Goal: Check status

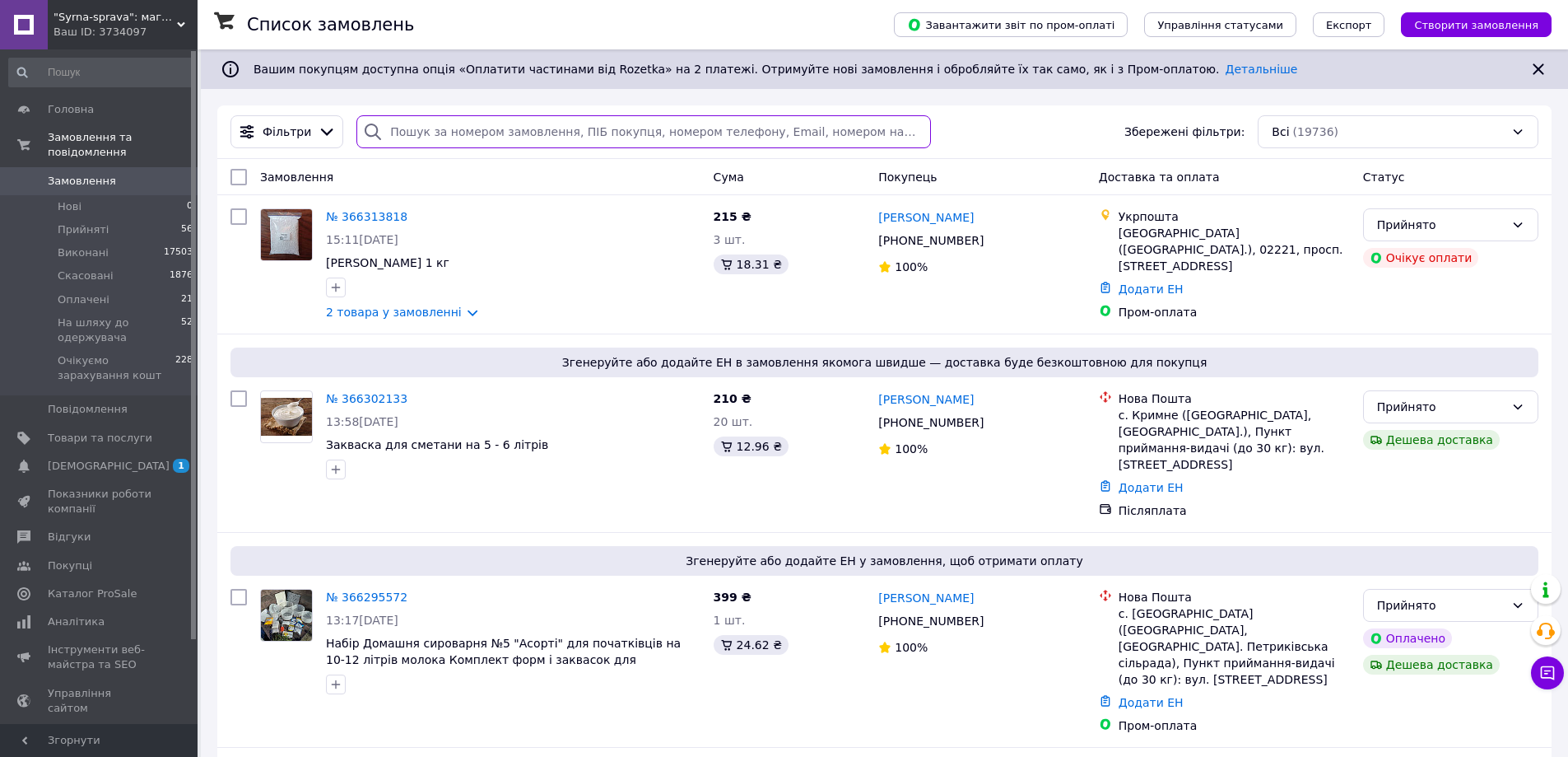
click at [398, 136] on input "search" at bounding box center [643, 131] width 574 height 33
paste input "363366418"
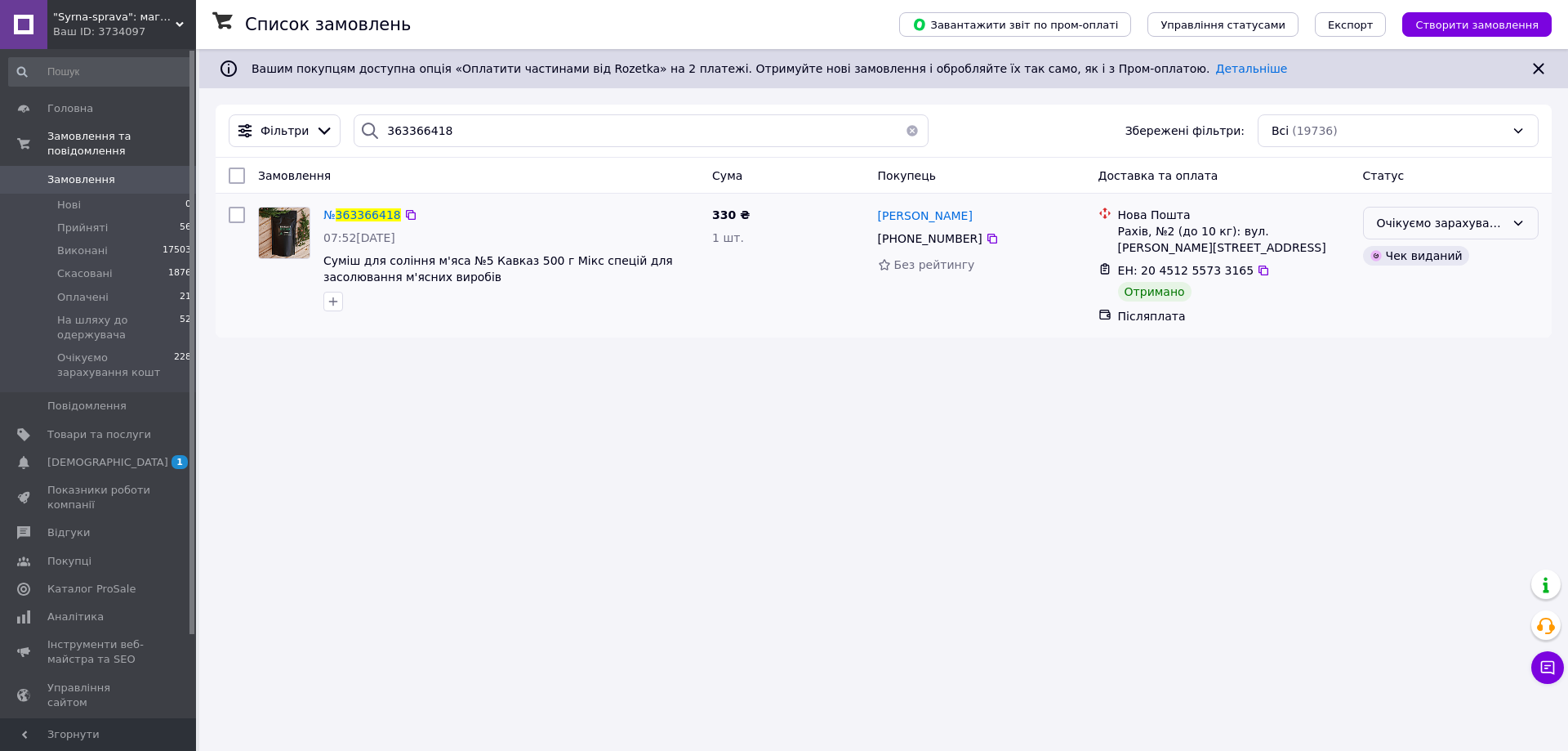
click at [1410, 217] on div "Очікуємо зарахування кошт" at bounding box center [1441, 223] width 128 height 18
click at [1394, 287] on li "Виконано" at bounding box center [1450, 288] width 174 height 29
click at [413, 119] on input "363366418" at bounding box center [641, 130] width 575 height 32
paste input "531015"
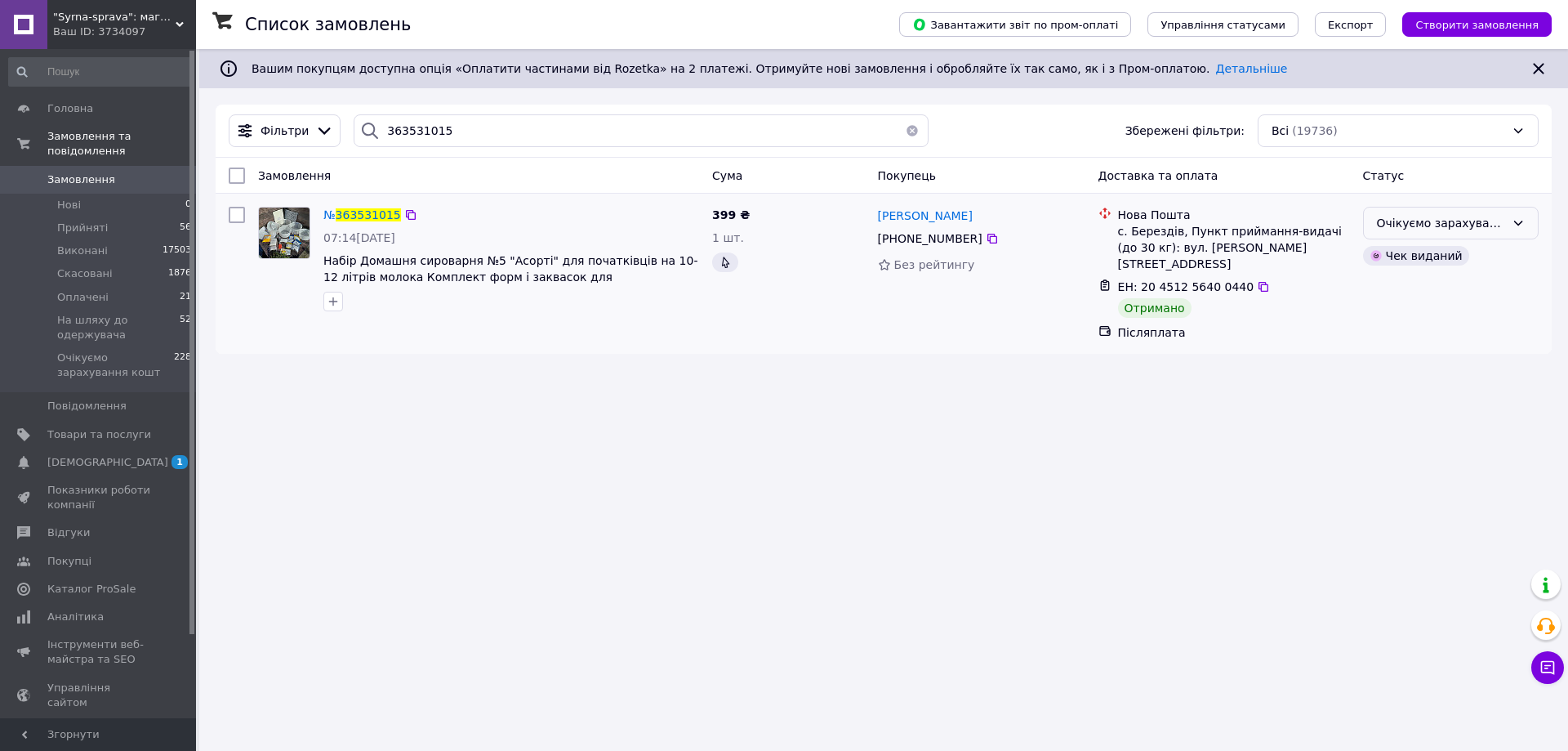
click at [1481, 228] on div "Очікуємо зарахування кошт" at bounding box center [1441, 223] width 128 height 18
click at [1438, 281] on li "Виконано" at bounding box center [1450, 288] width 174 height 29
click at [389, 127] on input "363531015" at bounding box center [641, 130] width 575 height 32
paste input "4096046"
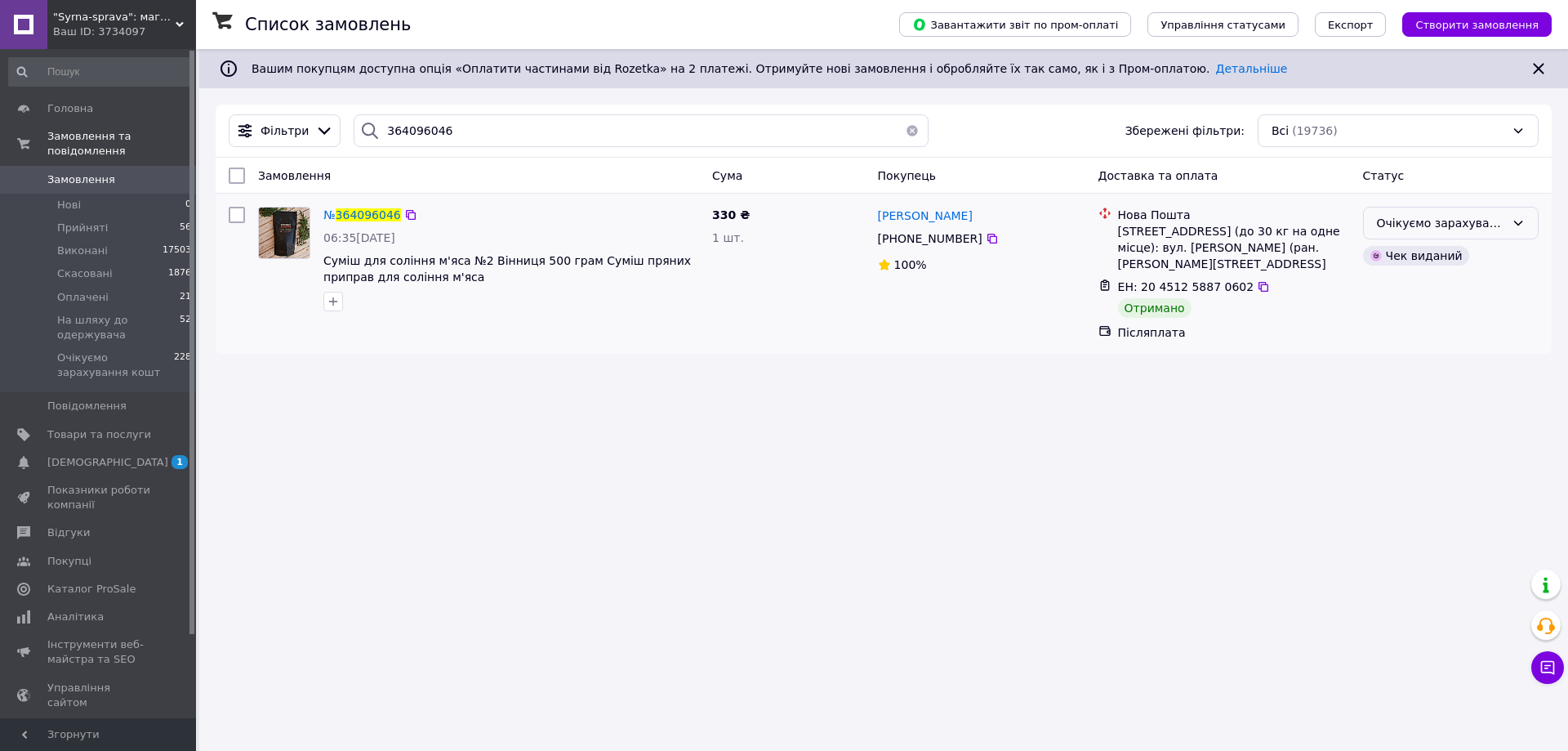
click at [1449, 227] on div "Очікуємо зарахування кошт" at bounding box center [1441, 223] width 128 height 18
click at [1413, 281] on li "Виконано" at bounding box center [1450, 288] width 174 height 29
click at [409, 130] on input "364096046" at bounding box center [641, 130] width 575 height 32
paste input "9957"
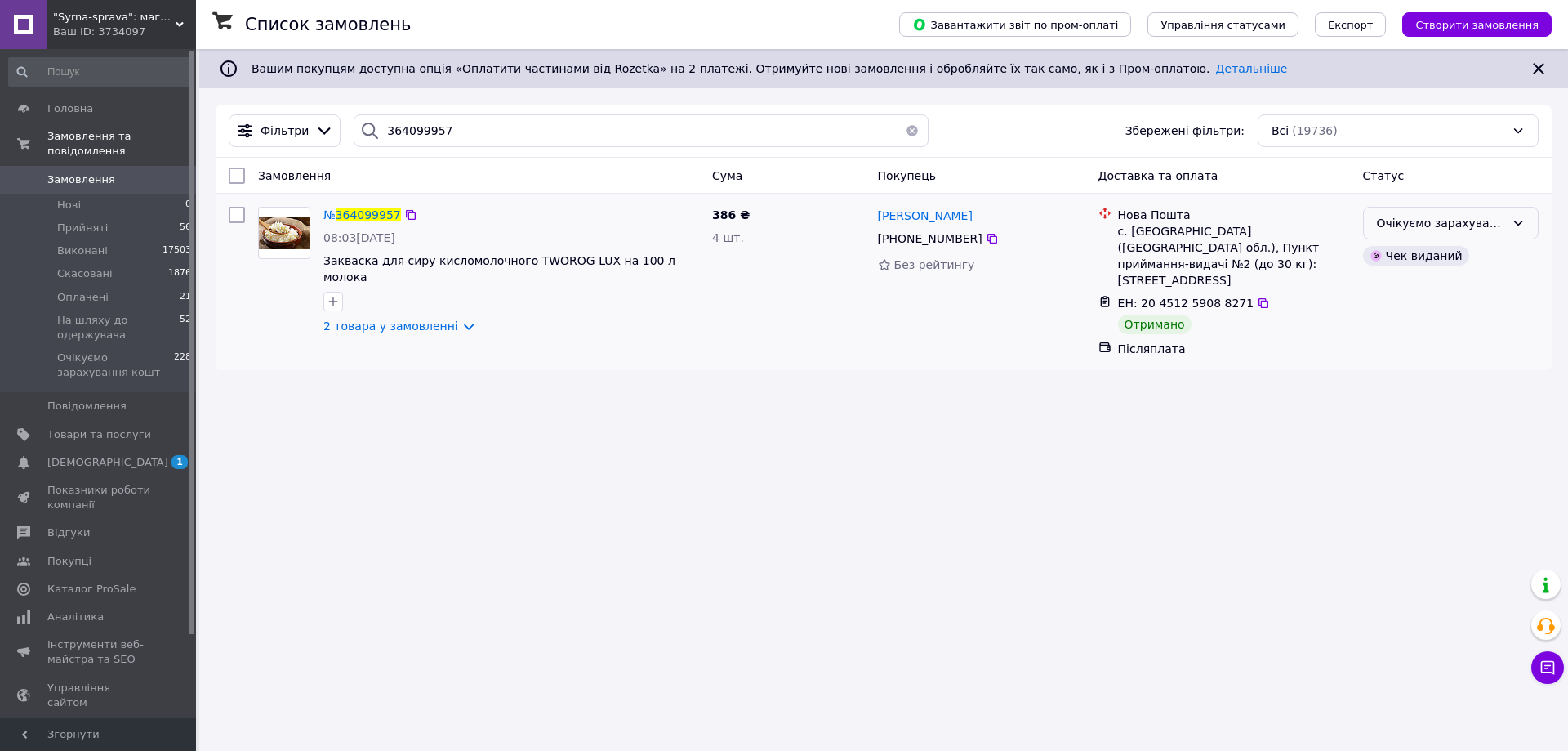
click at [1416, 224] on div "Очікуємо зарахування кошт" at bounding box center [1441, 223] width 128 height 18
click at [1419, 294] on li "Виконано" at bounding box center [1450, 288] width 174 height 29
click at [399, 134] on input "364099957" at bounding box center [641, 130] width 575 height 32
paste input "161582"
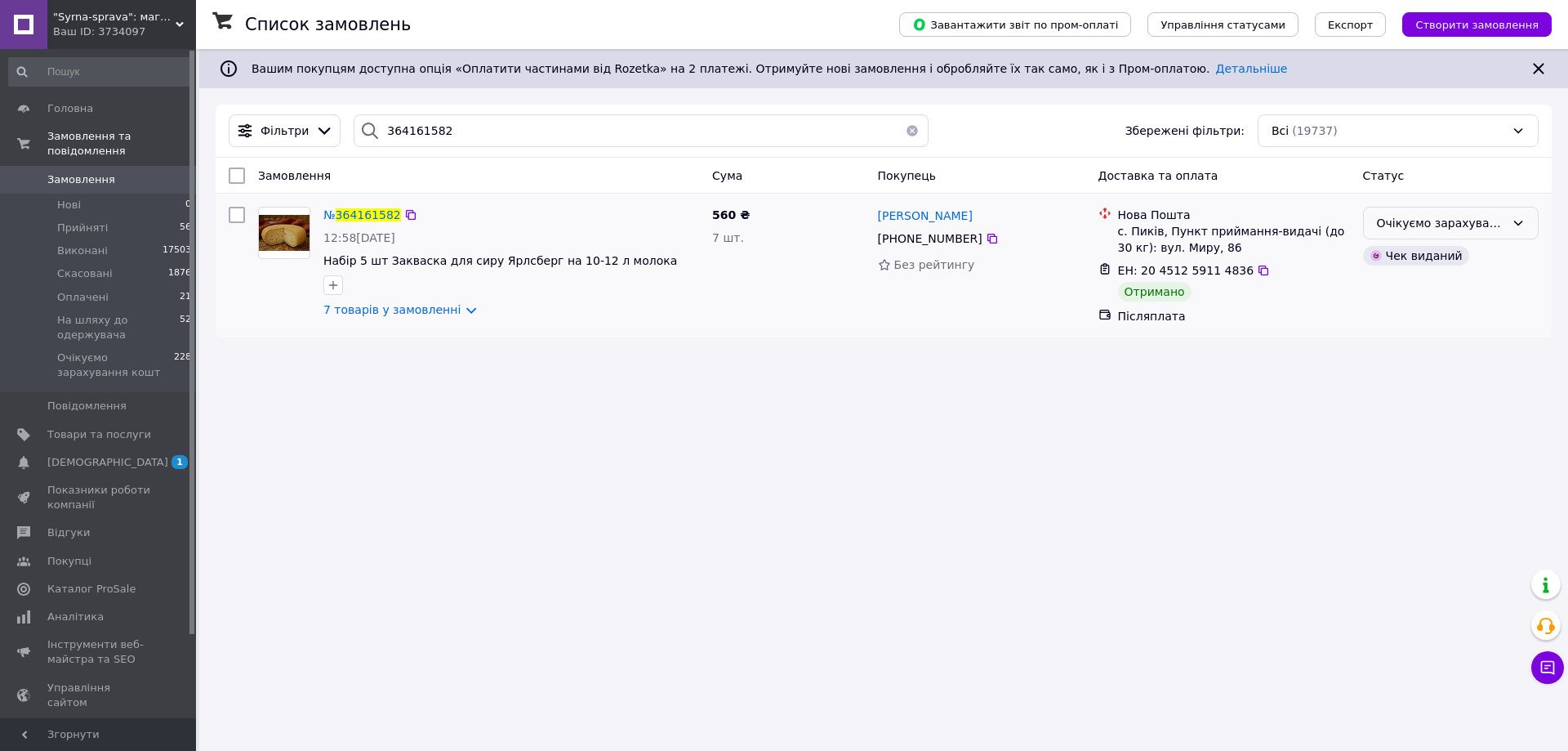
click at [1501, 215] on div "Очікуємо зарахування кошт" at bounding box center [1441, 223] width 128 height 18
click at [1419, 288] on li "Виконано" at bounding box center [1450, 288] width 174 height 29
click at [398, 133] on input "364161582" at bounding box center [641, 130] width 575 height 32
paste input "061204"
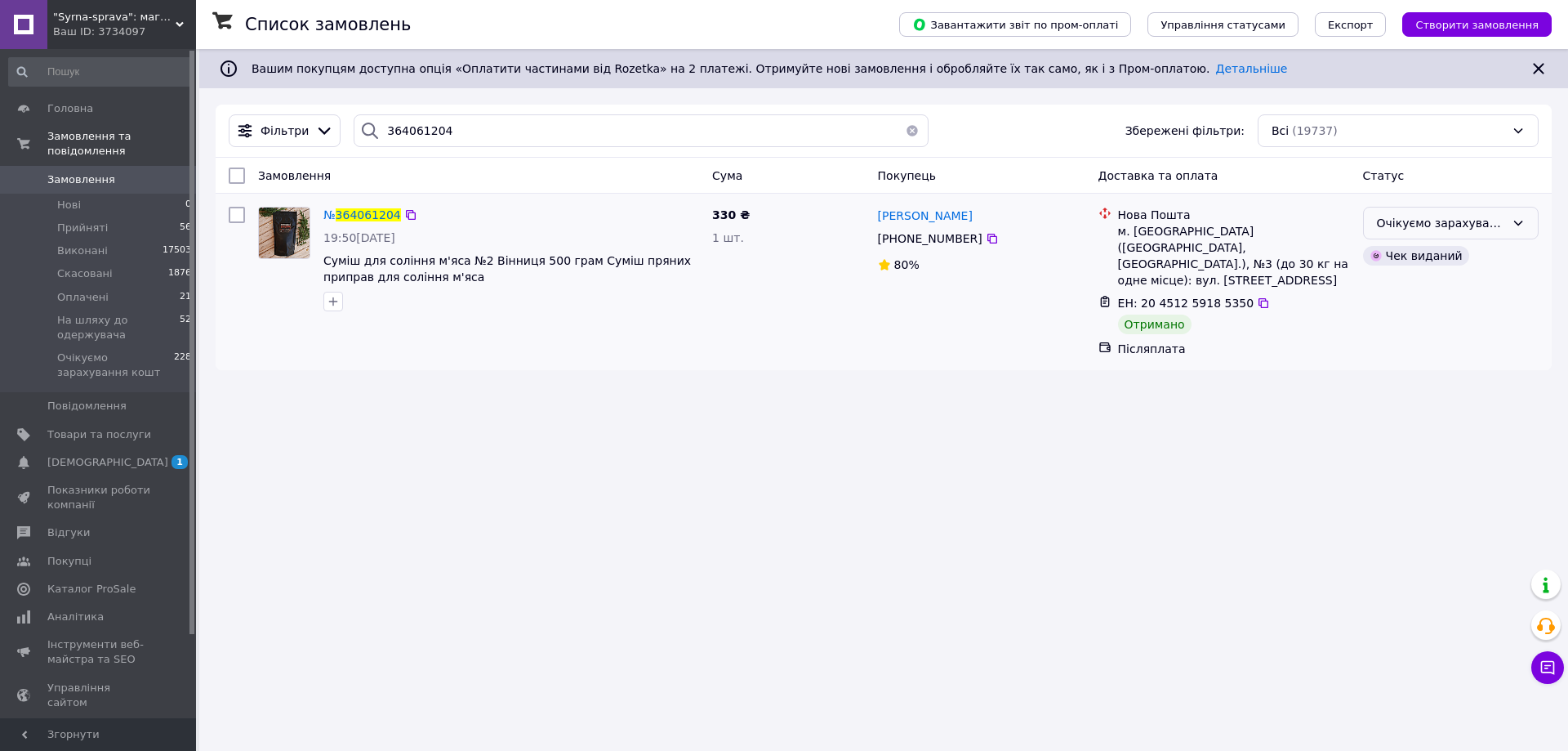
click at [1412, 214] on div "Очікуємо зарахування кошт" at bounding box center [1441, 223] width 128 height 18
click at [1398, 284] on li "Виконано" at bounding box center [1450, 288] width 174 height 29
click at [403, 144] on input "364061204" at bounding box center [641, 130] width 575 height 32
click at [403, 138] on input "364061204" at bounding box center [641, 130] width 575 height 32
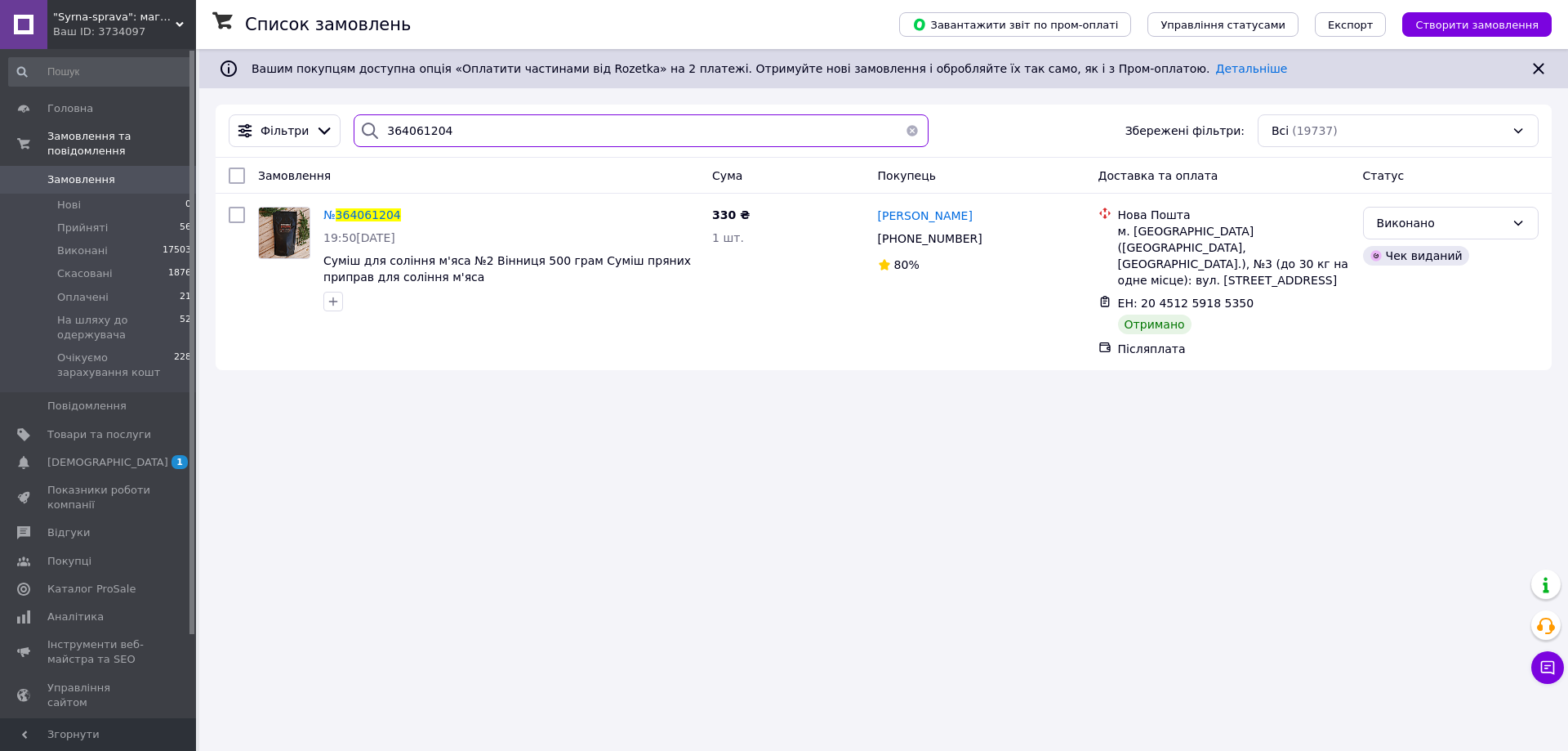
paste input "256861"
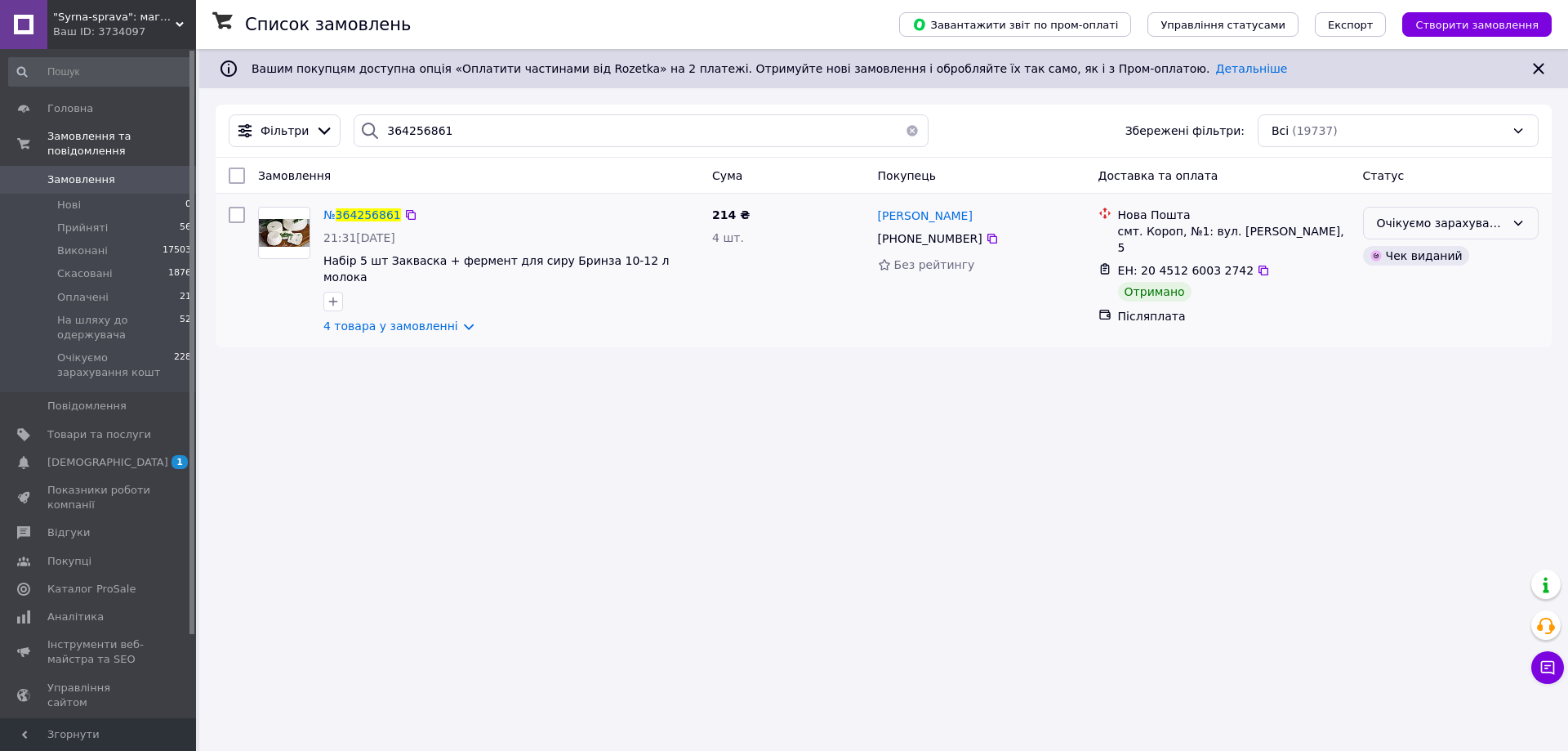
drag, startPoint x: 1448, startPoint y: 213, endPoint x: 1407, endPoint y: 236, distance: 47.0
click at [1447, 215] on div "Очікуємо зарахування кошт" at bounding box center [1450, 222] width 176 height 32
drag, startPoint x: 1391, startPoint y: 281, endPoint x: 1133, endPoint y: 320, distance: 260.9
click at [1391, 281] on li "Виконано" at bounding box center [1450, 288] width 174 height 29
click at [415, 120] on input "364256861" at bounding box center [641, 130] width 575 height 32
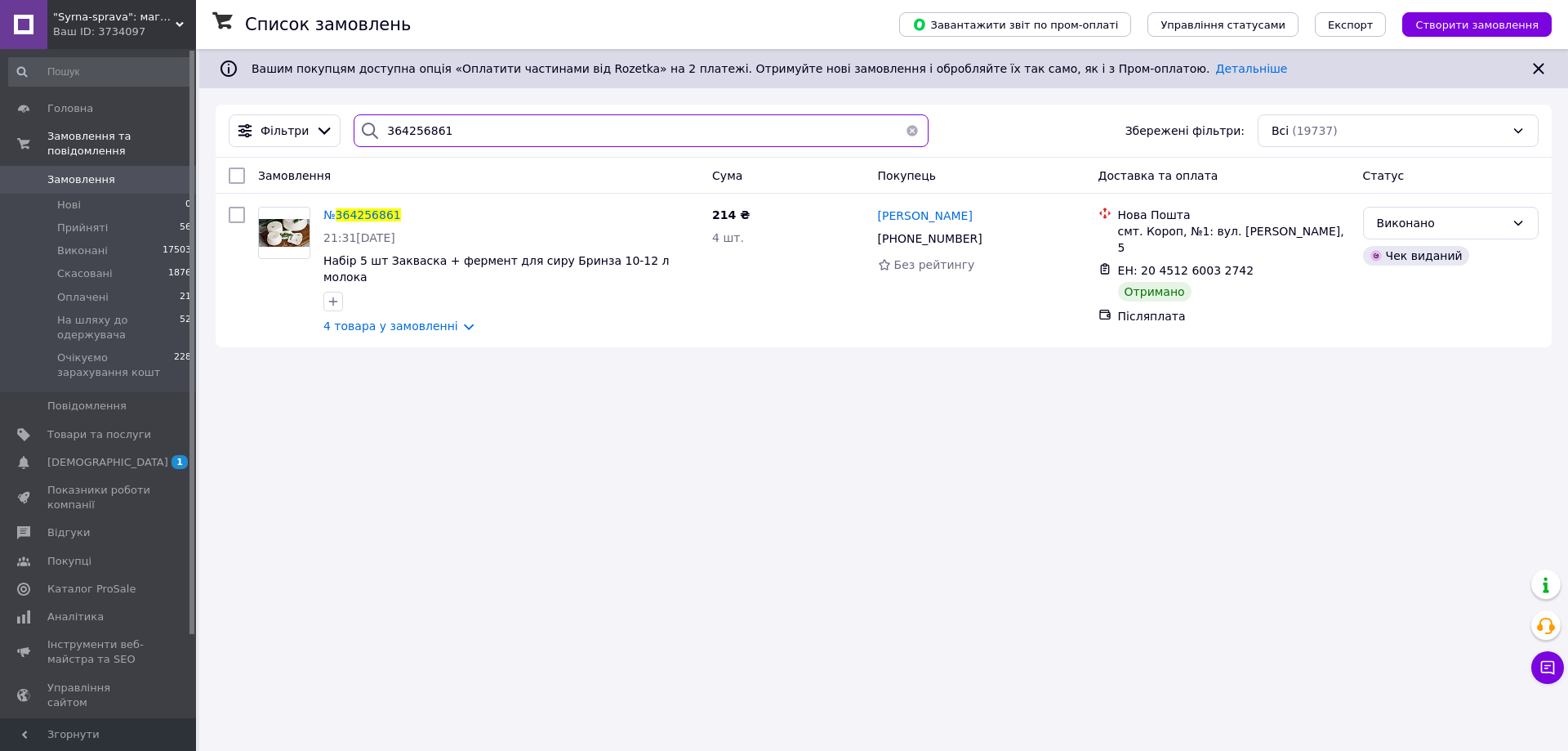
click at [415, 120] on input "364256861" at bounding box center [641, 130] width 575 height 32
paste input "6163"
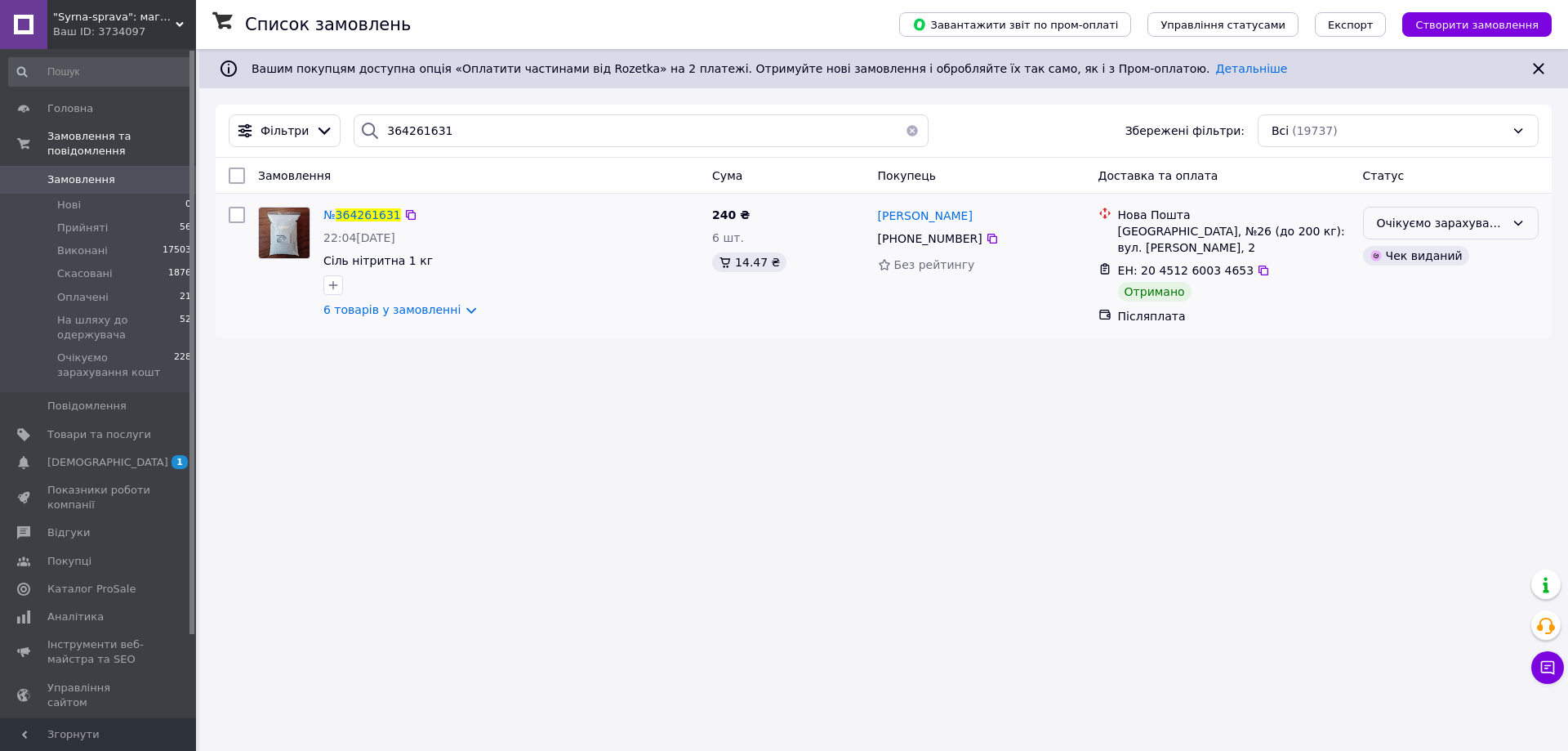
click at [1472, 231] on div "Очікуємо зарахування кошт" at bounding box center [1441, 223] width 128 height 18
click at [1404, 296] on li "Виконано" at bounding box center [1450, 288] width 174 height 29
click at [415, 128] on input "364261631" at bounding box center [641, 130] width 575 height 32
paste input "338019"
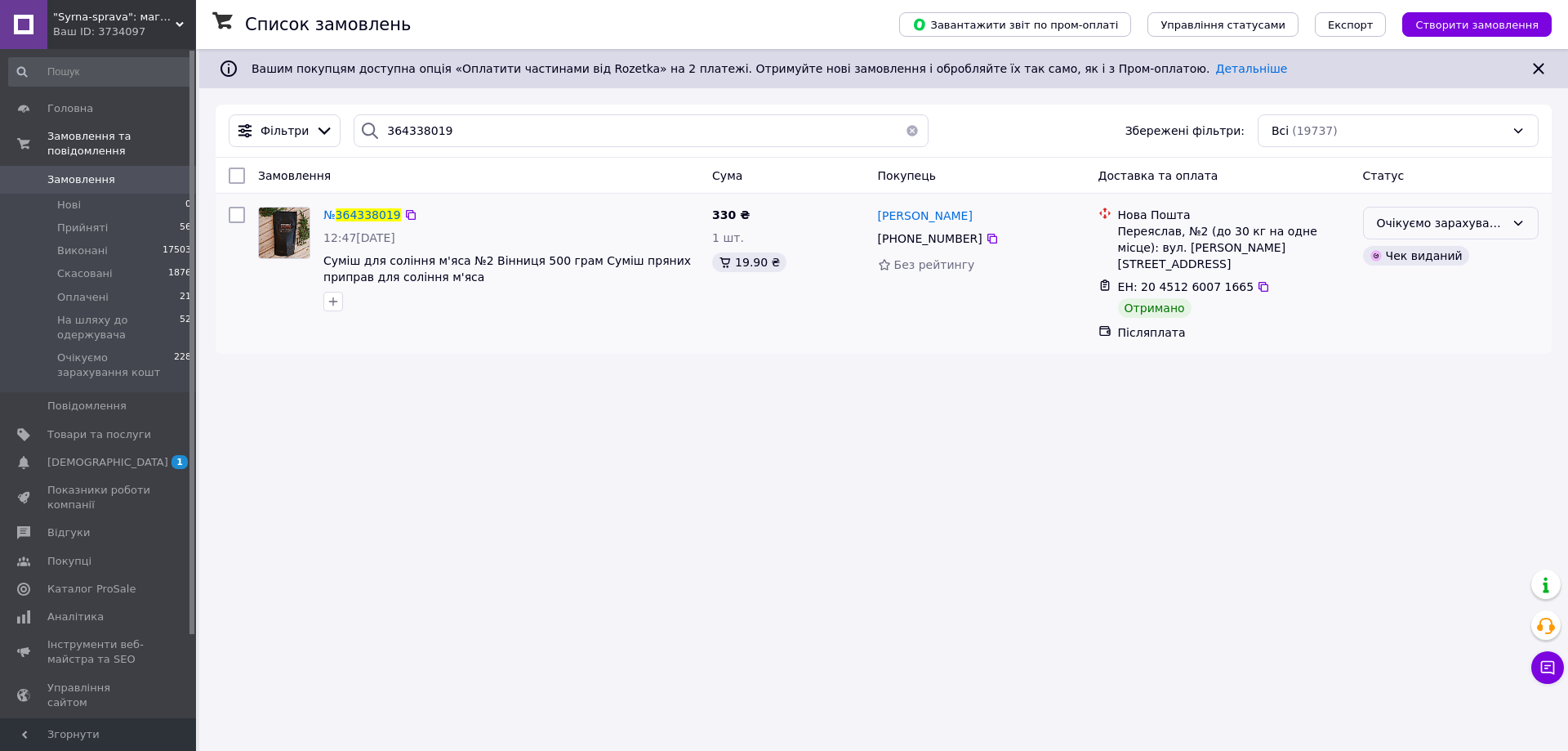
drag, startPoint x: 1455, startPoint y: 224, endPoint x: 1437, endPoint y: 241, distance: 24.8
click at [1454, 224] on div "Очікуємо зарахування кошт" at bounding box center [1441, 223] width 128 height 18
drag, startPoint x: 1413, startPoint y: 287, endPoint x: 1405, endPoint y: 291, distance: 8.9
click at [1411, 287] on li "Виконано" at bounding box center [1450, 288] width 174 height 29
click at [427, 129] on input "364338019" at bounding box center [641, 130] width 575 height 32
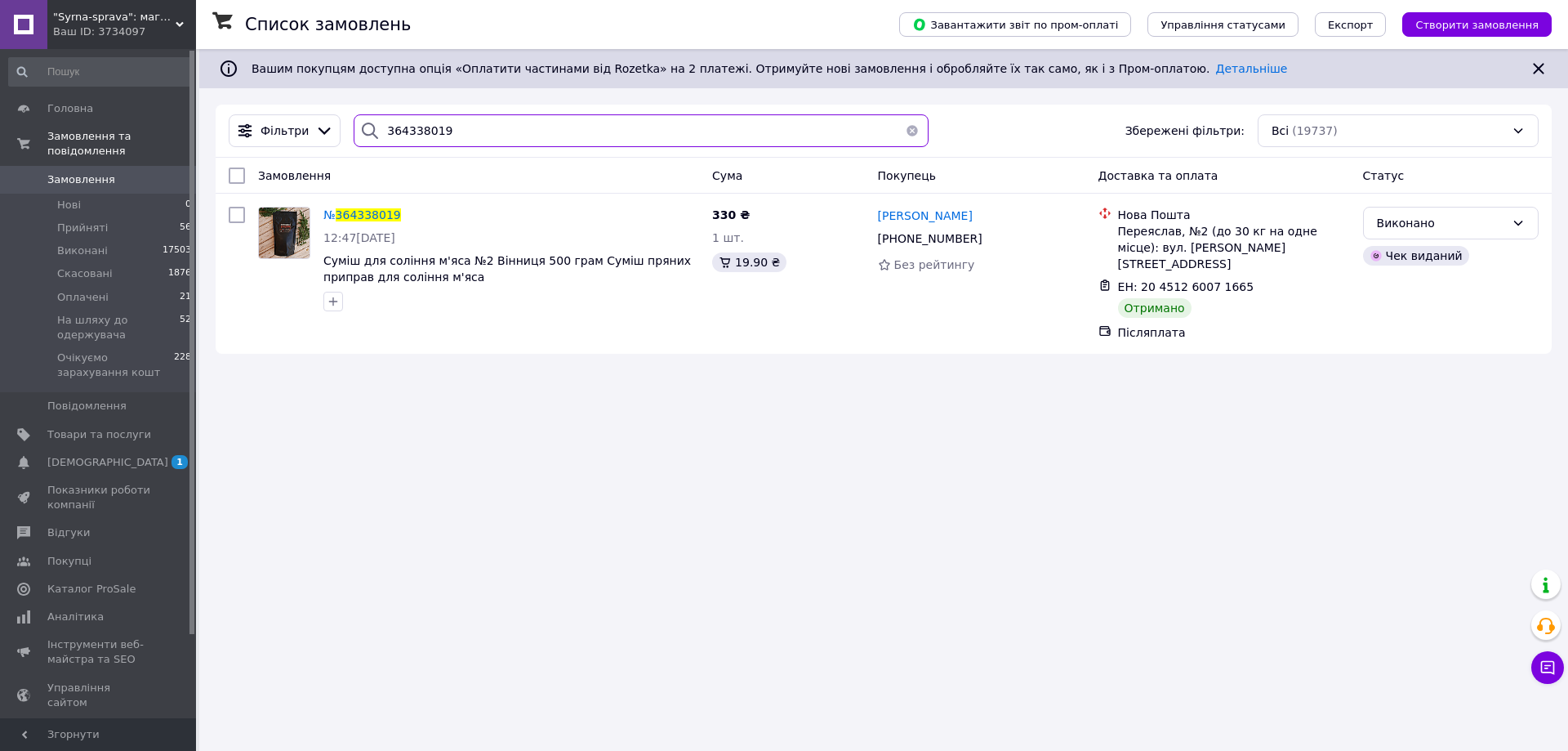
click at [427, 129] on input "364338019" at bounding box center [641, 130] width 575 height 32
paste input "93992"
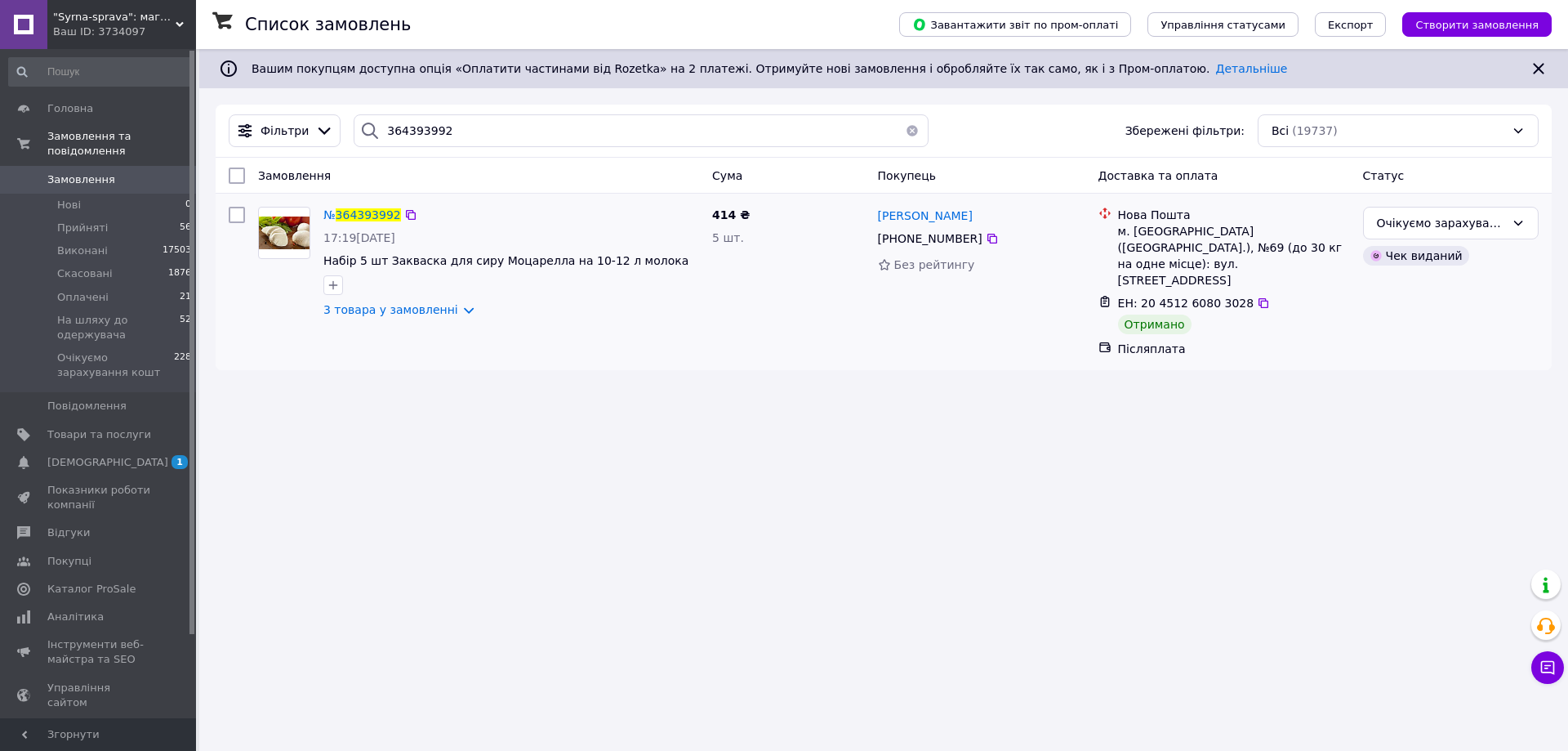
drag, startPoint x: 1446, startPoint y: 219, endPoint x: 1437, endPoint y: 241, distance: 23.8
click at [1445, 222] on div "Очікуємо зарахування кошт" at bounding box center [1441, 223] width 128 height 18
drag, startPoint x: 1427, startPoint y: 282, endPoint x: 1270, endPoint y: 291, distance: 157.3
click at [1427, 282] on li "Виконано" at bounding box center [1450, 288] width 174 height 29
click at [394, 128] on input "364393992" at bounding box center [641, 130] width 575 height 32
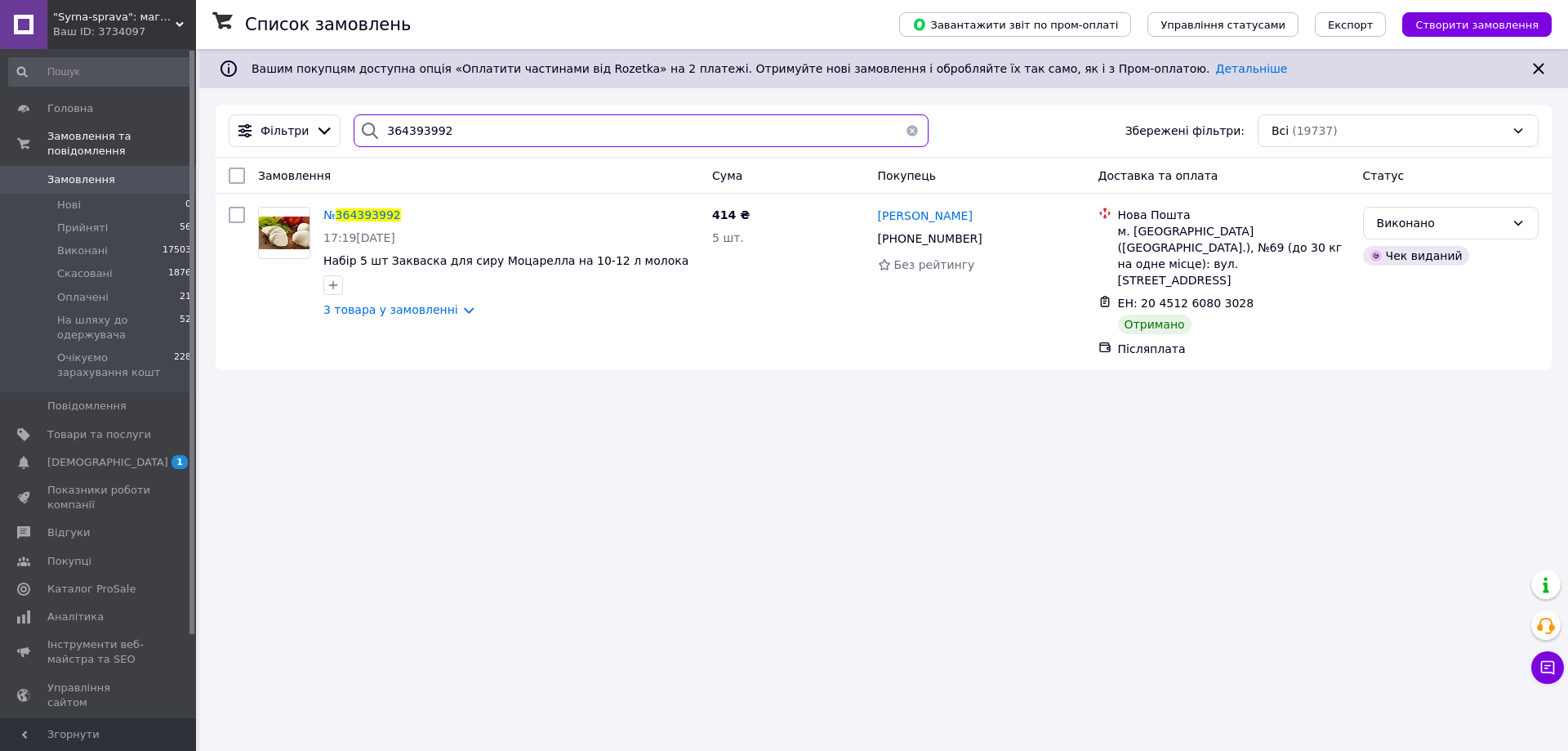
click at [394, 128] on input "364393992" at bounding box center [641, 130] width 575 height 32
paste input "49716"
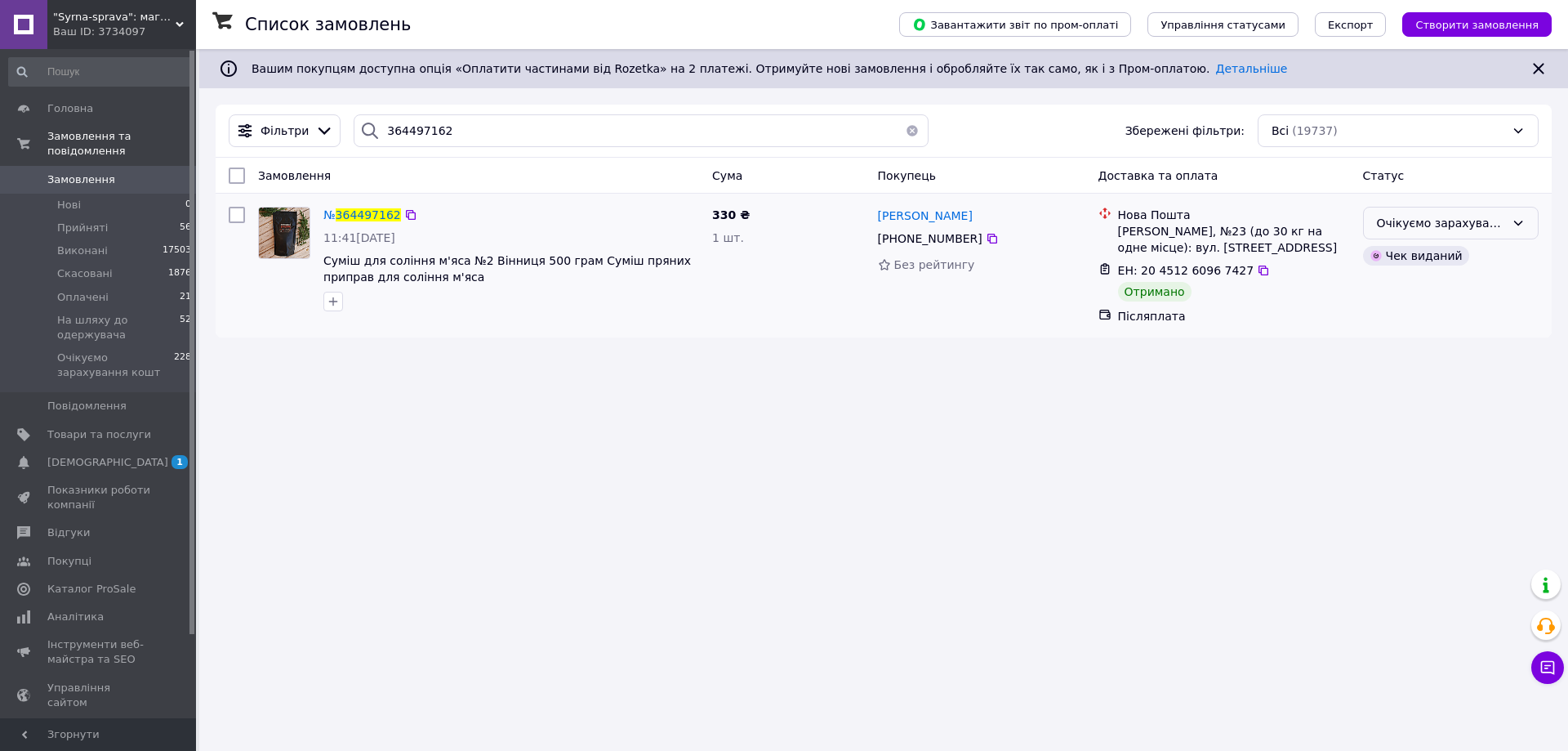
click at [1406, 228] on div "Очікуємо зарахування кошт" at bounding box center [1441, 223] width 128 height 18
drag, startPoint x: 1410, startPoint y: 287, endPoint x: 1153, endPoint y: 312, distance: 258.2
click at [1406, 288] on li "Виконано" at bounding box center [1450, 288] width 174 height 29
click at [384, 133] on input "364497162" at bounding box center [641, 130] width 575 height 32
click at [384, 132] on input "364497162" at bounding box center [641, 130] width 575 height 32
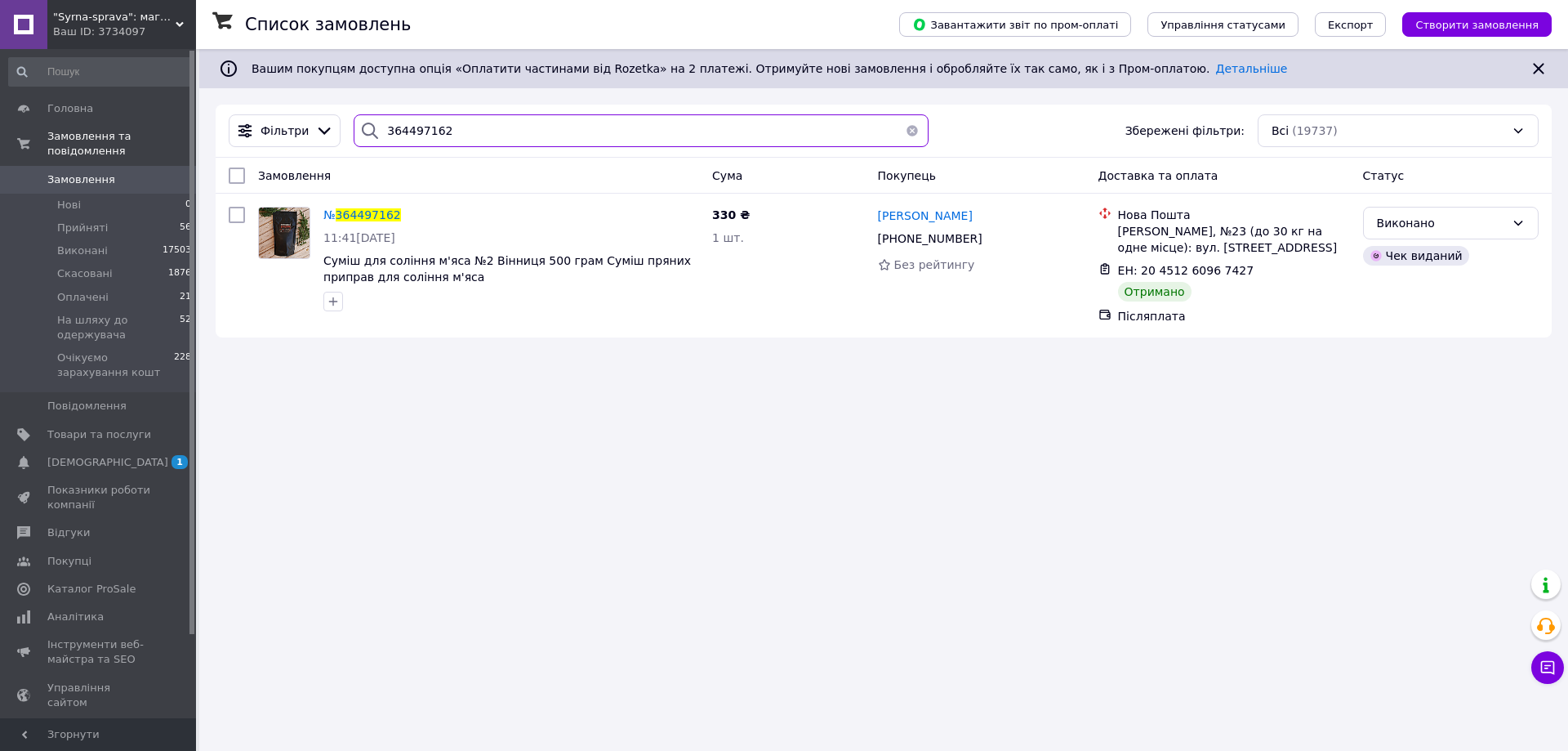
drag, startPoint x: 379, startPoint y: 129, endPoint x: 397, endPoint y: 125, distance: 18.4
click at [395, 125] on input "364497162" at bounding box center [641, 130] width 575 height 32
click at [404, 125] on input "364497162" at bounding box center [641, 130] width 575 height 32
paste input "3865808"
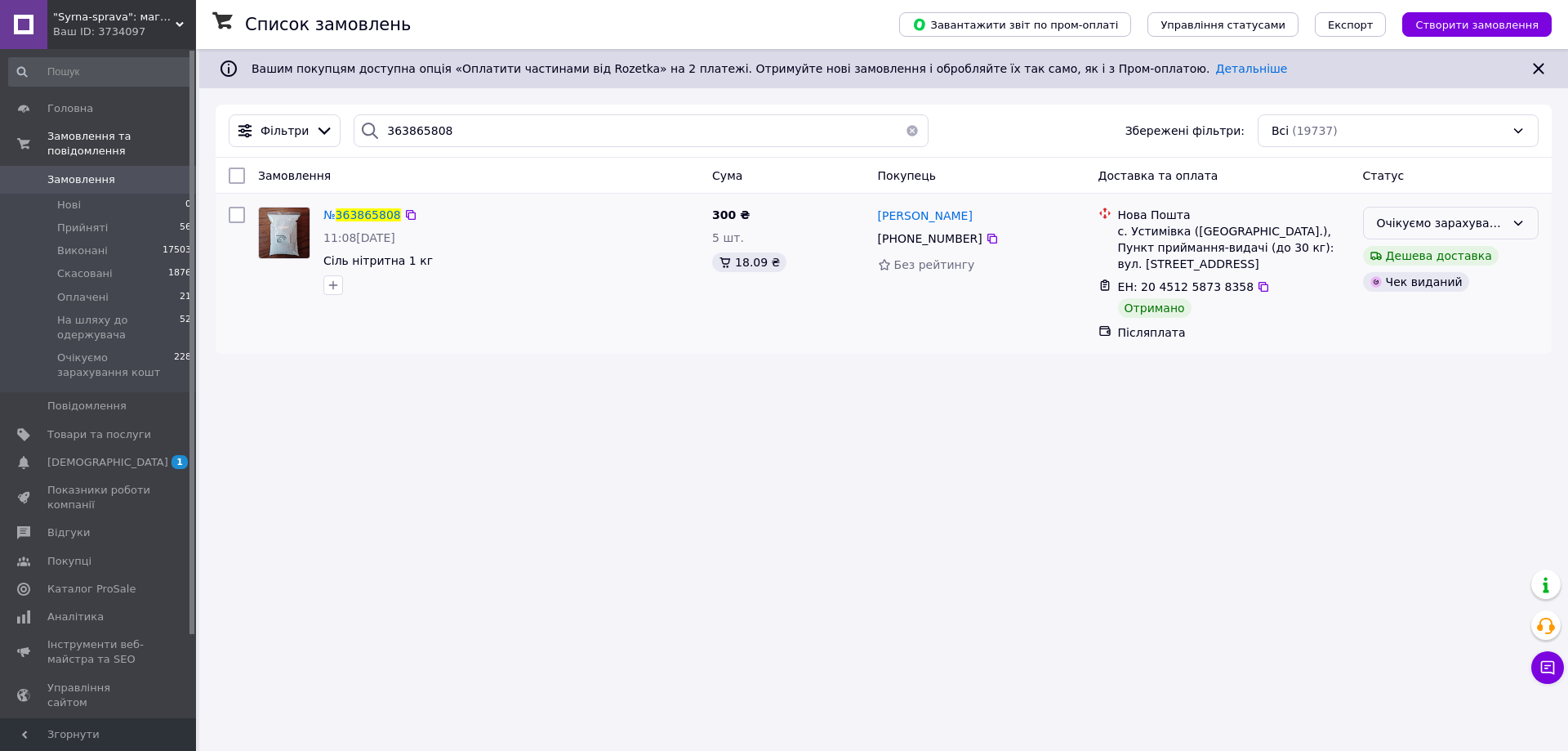
drag, startPoint x: 1421, startPoint y: 224, endPoint x: 1320, endPoint y: 323, distance: 141.4
click at [1421, 226] on div "Очікуємо зарахування кошт" at bounding box center [1441, 223] width 128 height 18
click at [1390, 288] on li "Виконано" at bounding box center [1450, 288] width 174 height 29
click at [408, 133] on input "363865808" at bounding box center [641, 130] width 575 height 32
click at [407, 133] on input "363865808" at bounding box center [641, 130] width 575 height 32
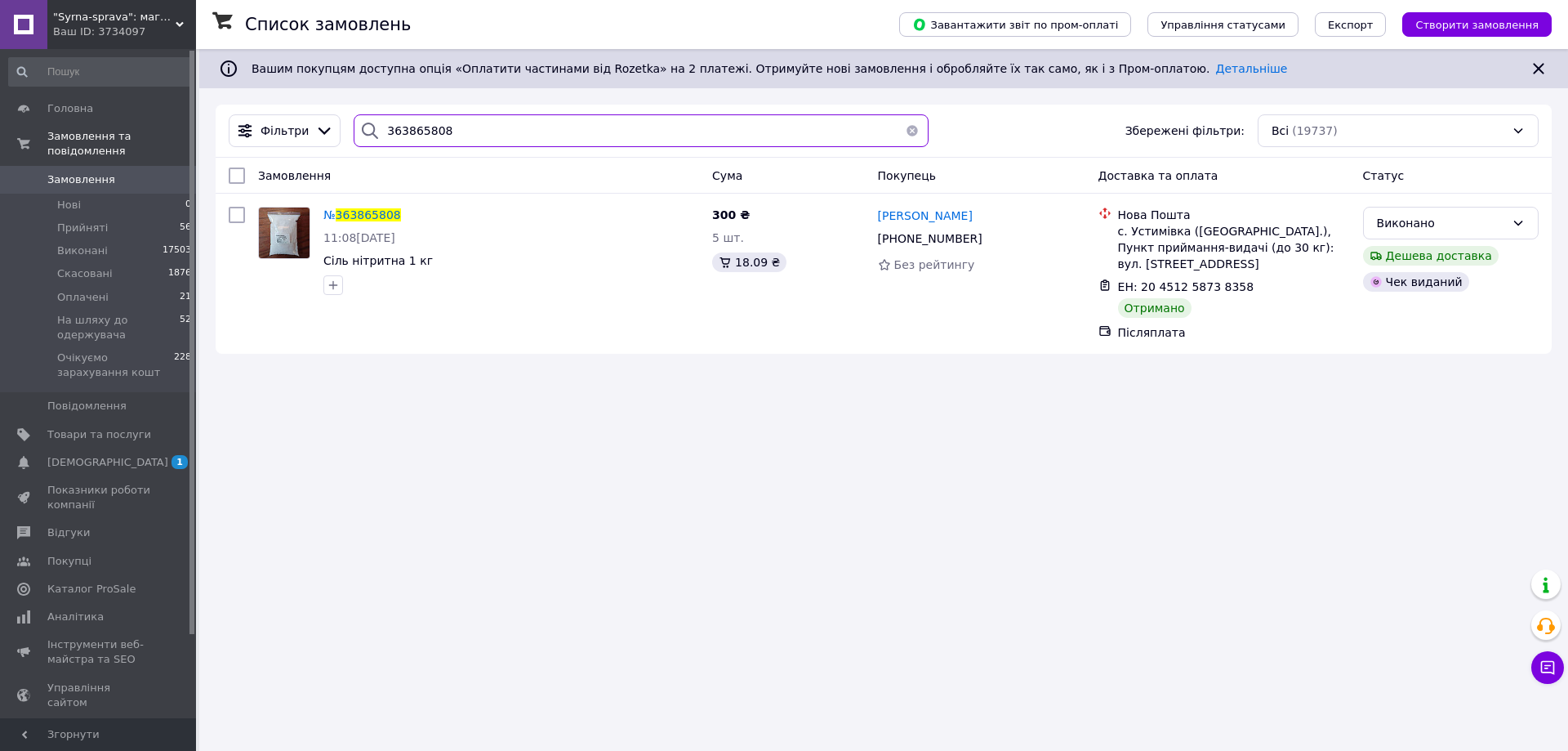
paste input "4307262"
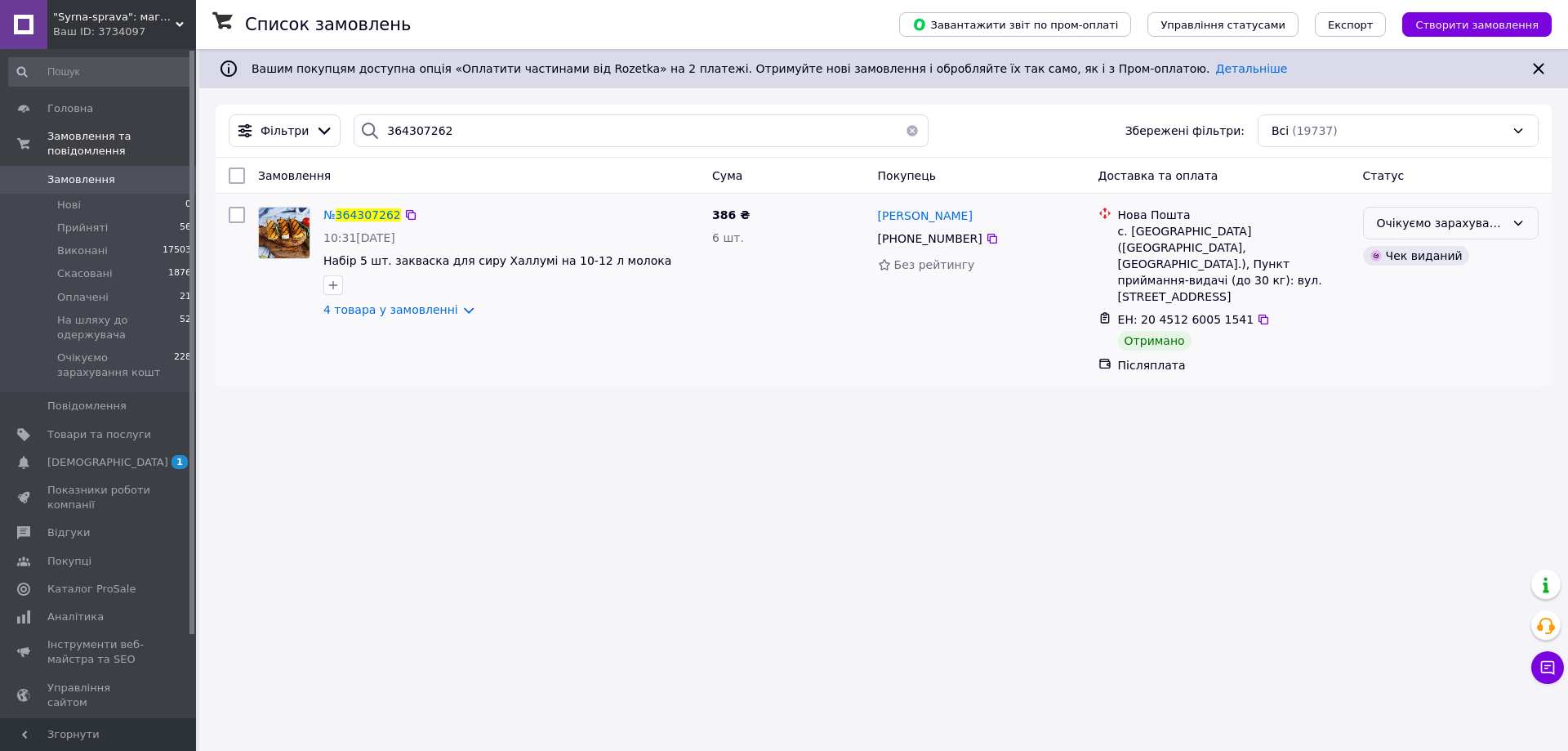
click at [1383, 226] on div "Очікуємо зарахування кошт" at bounding box center [1441, 223] width 128 height 18
drag, startPoint x: 1398, startPoint y: 291, endPoint x: 1223, endPoint y: 345, distance: 183.1
click at [1398, 291] on li "Виконано" at bounding box center [1450, 288] width 174 height 29
click at [399, 132] on input "364307262" at bounding box center [641, 130] width 575 height 32
click at [399, 130] on input "364307262" at bounding box center [641, 130] width 575 height 32
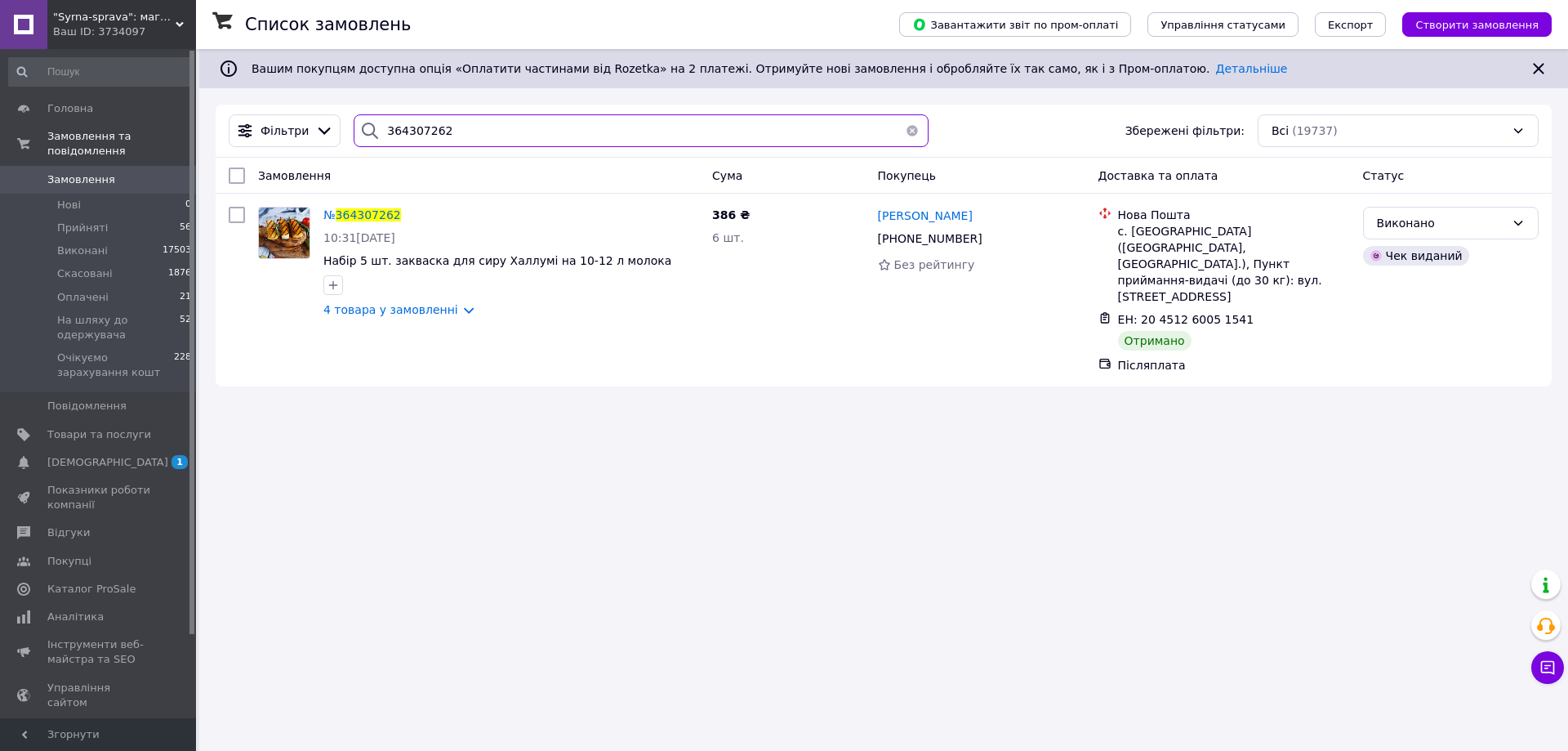
paste input "22718"
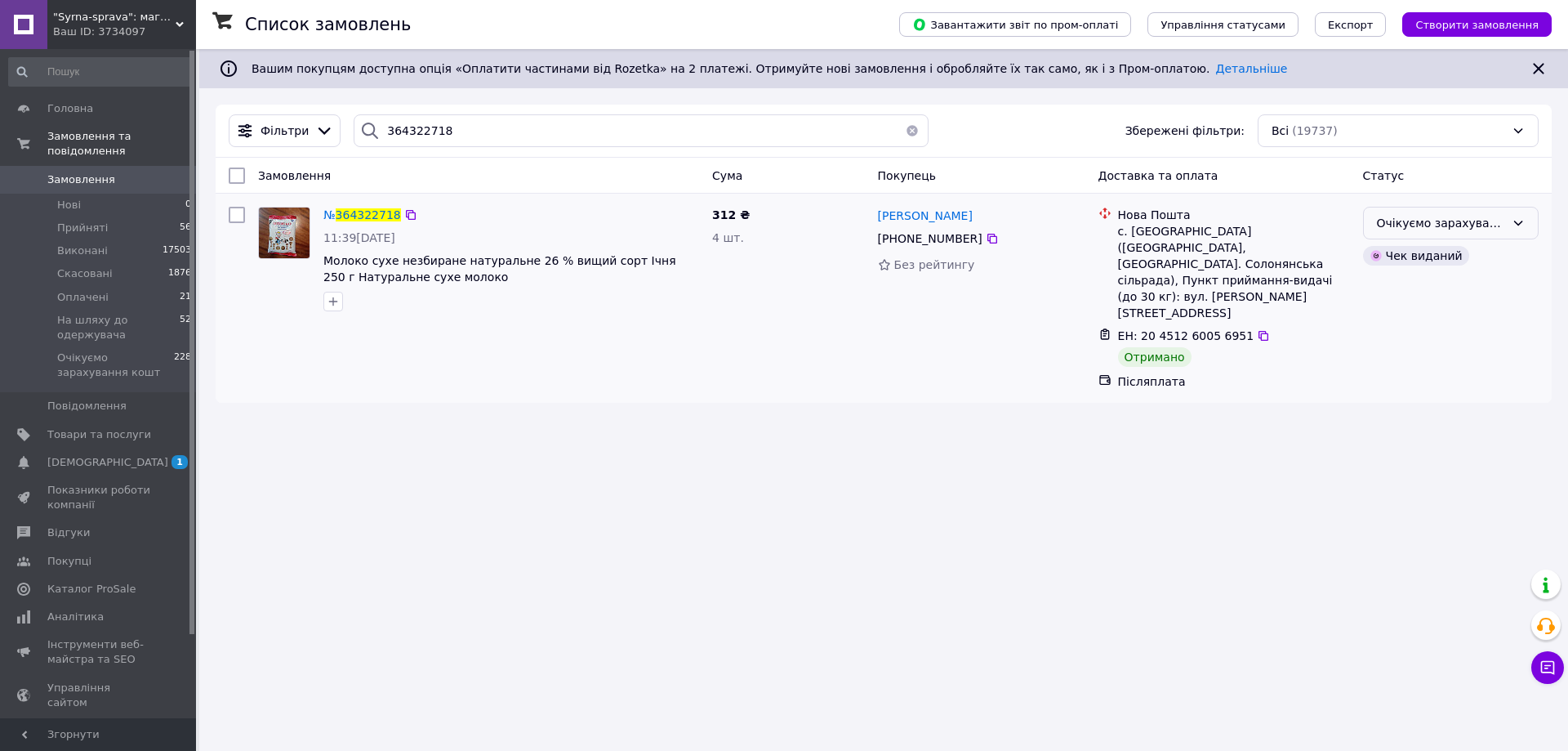
drag, startPoint x: 1491, startPoint y: 219, endPoint x: 1477, endPoint y: 234, distance: 20.5
click at [1490, 219] on div "Очікуємо зарахування кошт" at bounding box center [1441, 223] width 128 height 18
drag, startPoint x: 1433, startPoint y: 281, endPoint x: 1289, endPoint y: 290, distance: 144.3
click at [1429, 282] on li "Виконано" at bounding box center [1450, 288] width 174 height 29
click at [404, 129] on input "364322718" at bounding box center [641, 130] width 575 height 32
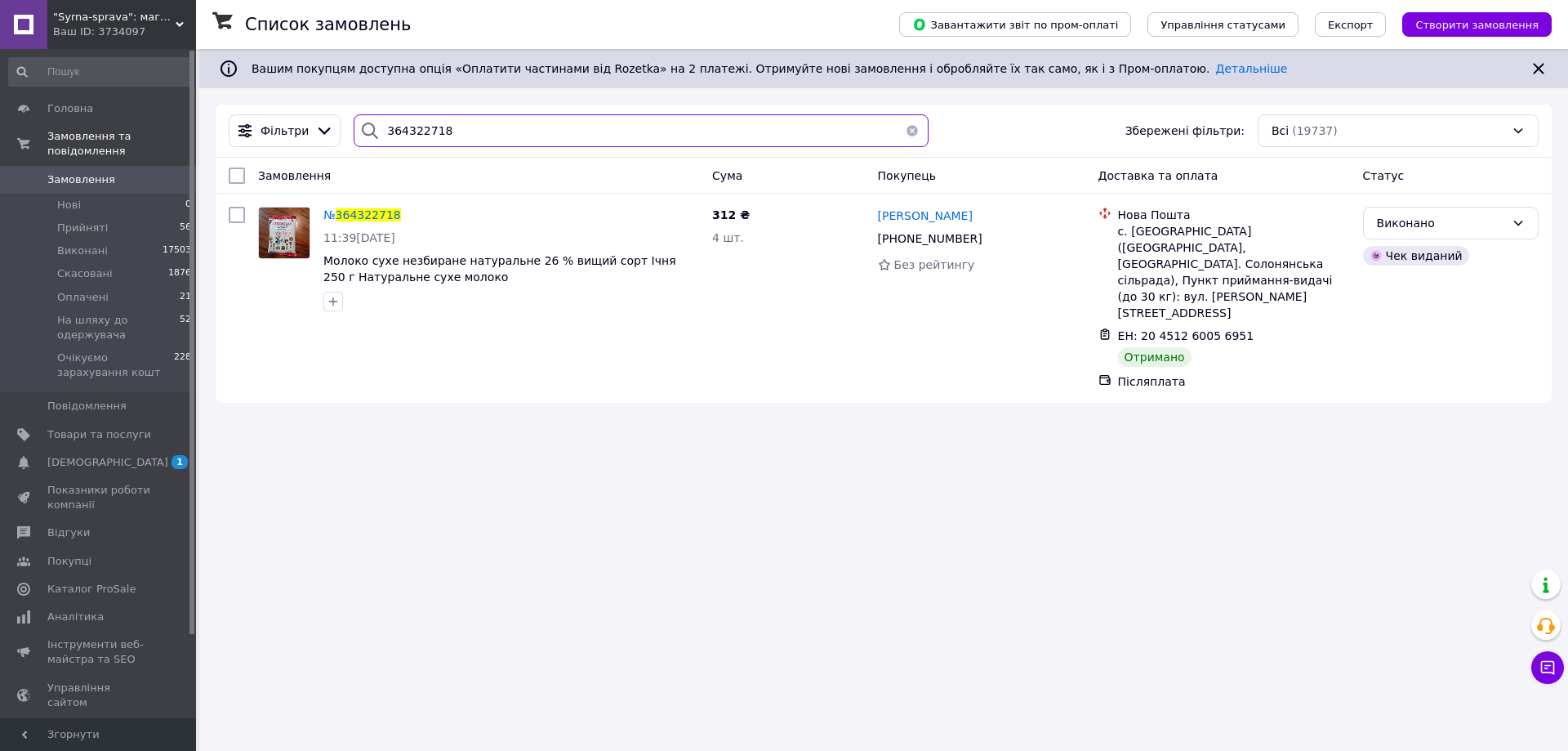
click at [404, 129] on input "364322718" at bounding box center [641, 130] width 575 height 32
paste input "071169"
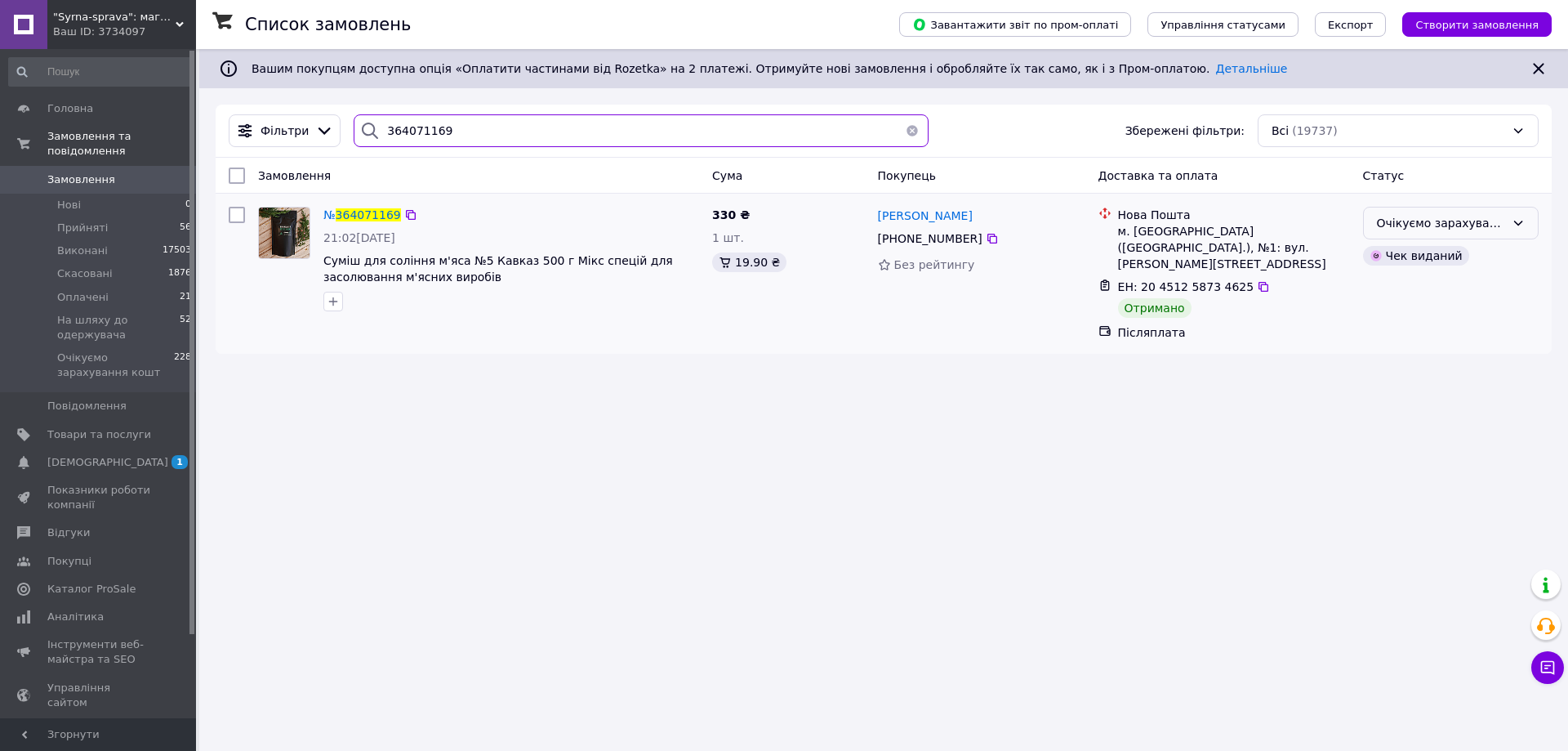
type input "364071169"
drag, startPoint x: 1420, startPoint y: 219, endPoint x: 1413, endPoint y: 241, distance: 23.1
click at [1419, 221] on div "Очікуємо зарахування кошт" at bounding box center [1441, 223] width 128 height 18
drag, startPoint x: 1407, startPoint y: 285, endPoint x: 1391, endPoint y: 287, distance: 16.1
click at [1406, 285] on li "Виконано" at bounding box center [1450, 288] width 174 height 29
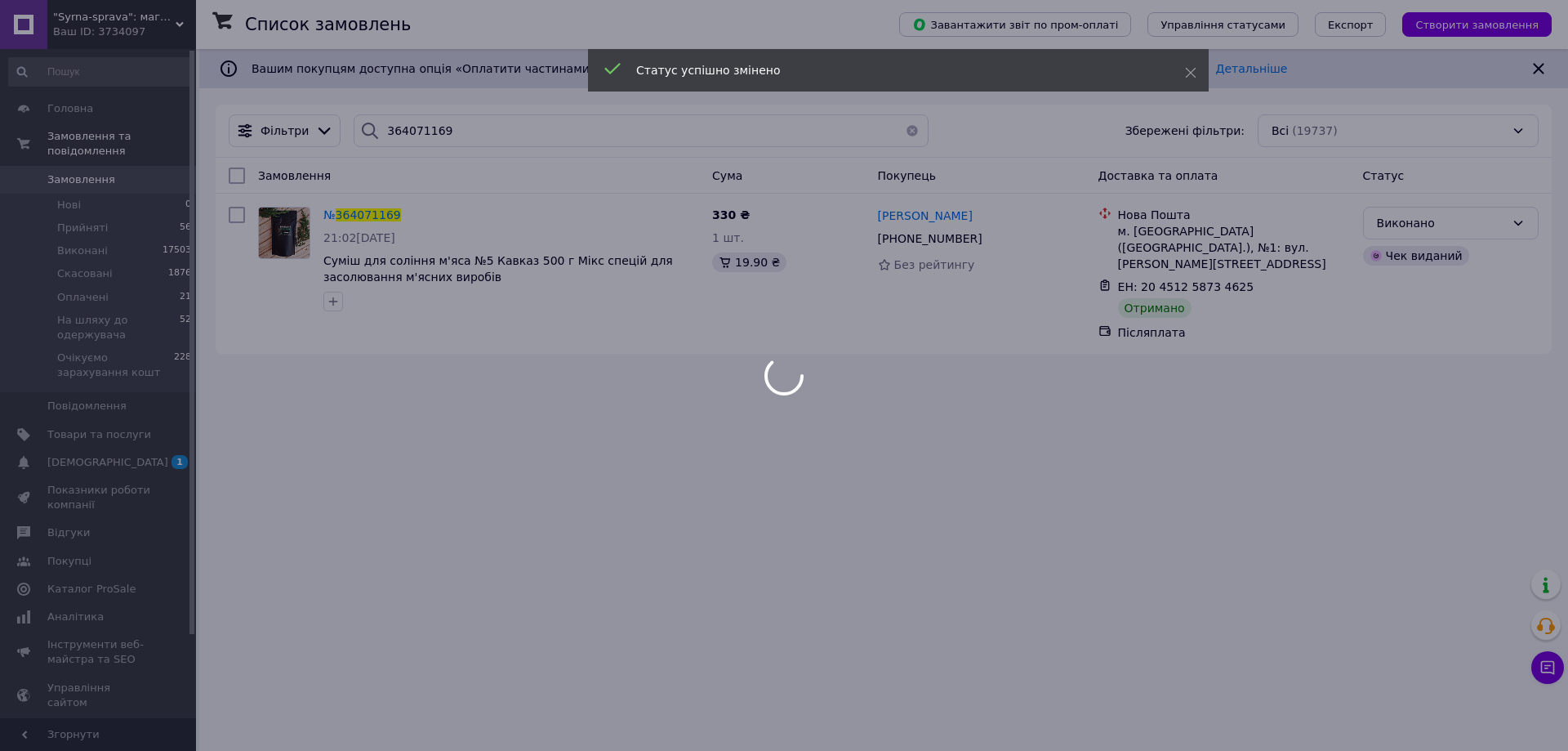
click at [127, 169] on div at bounding box center [784, 375] width 1568 height 751
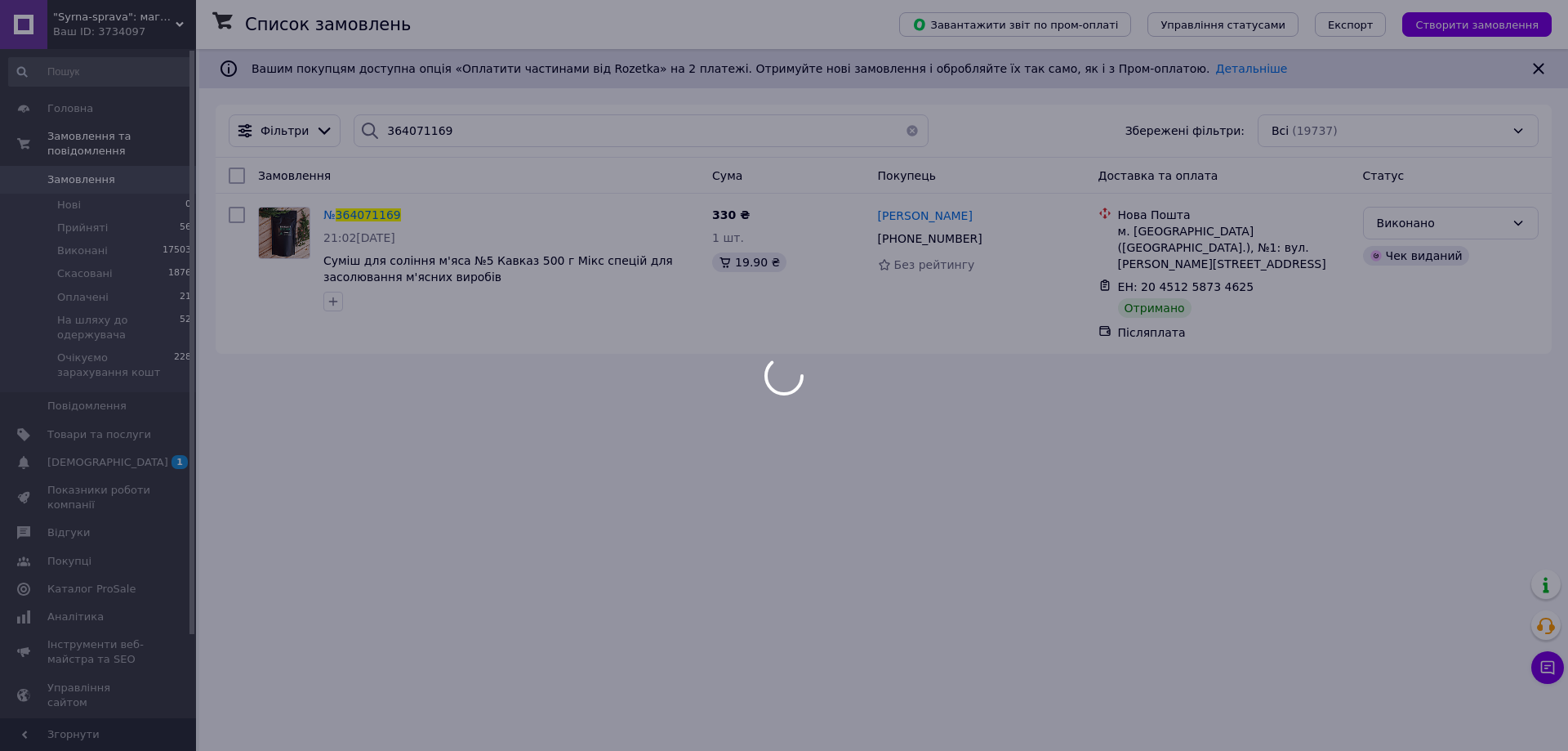
drag, startPoint x: 42, startPoint y: 158, endPoint x: 162, endPoint y: 66, distance: 151.2
click at [42, 158] on div at bounding box center [784, 375] width 1568 height 751
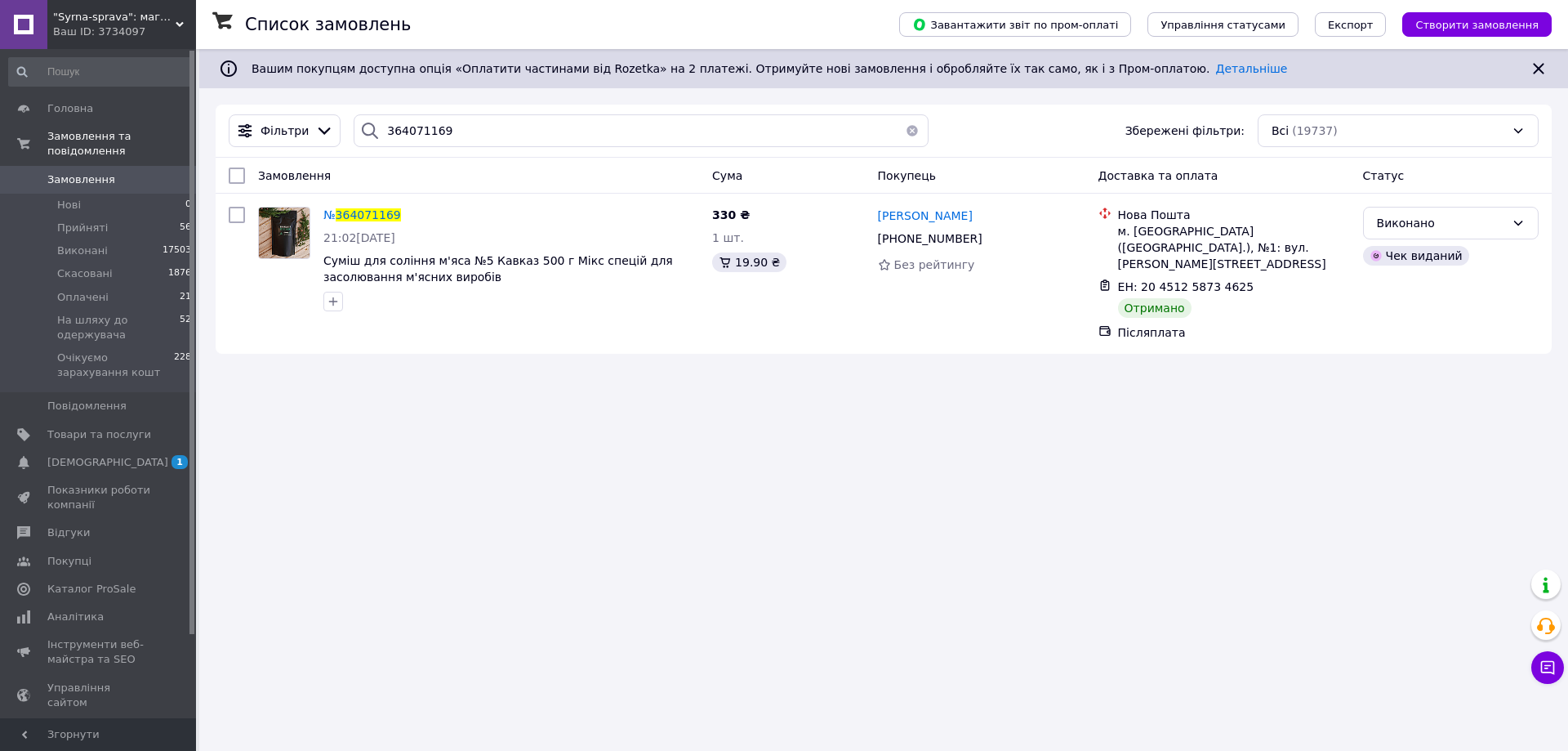
click at [98, 172] on span "Замовлення" at bounding box center [81, 180] width 68 height 15
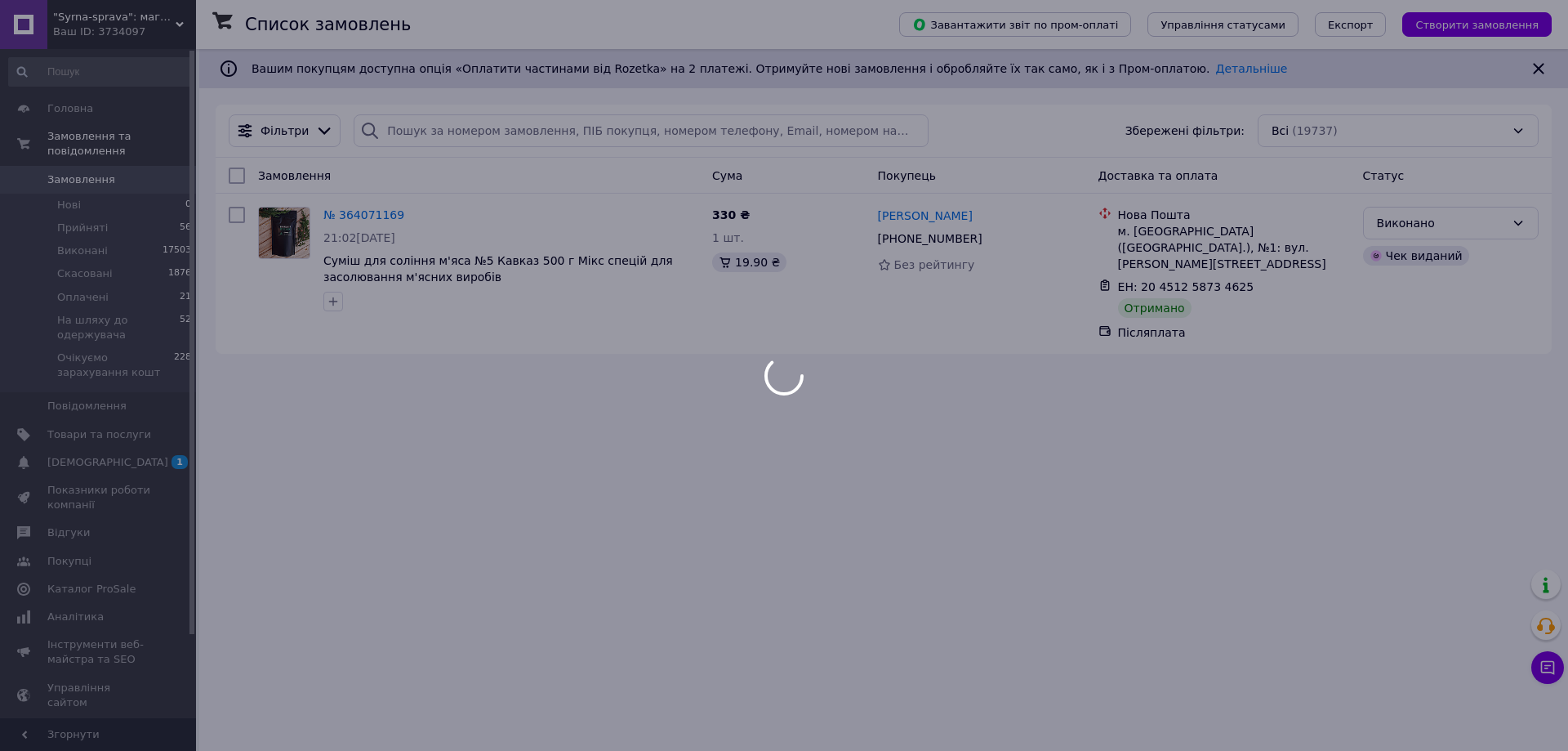
click at [90, 165] on div at bounding box center [784, 375] width 1568 height 751
click at [127, 162] on div at bounding box center [784, 375] width 1568 height 751
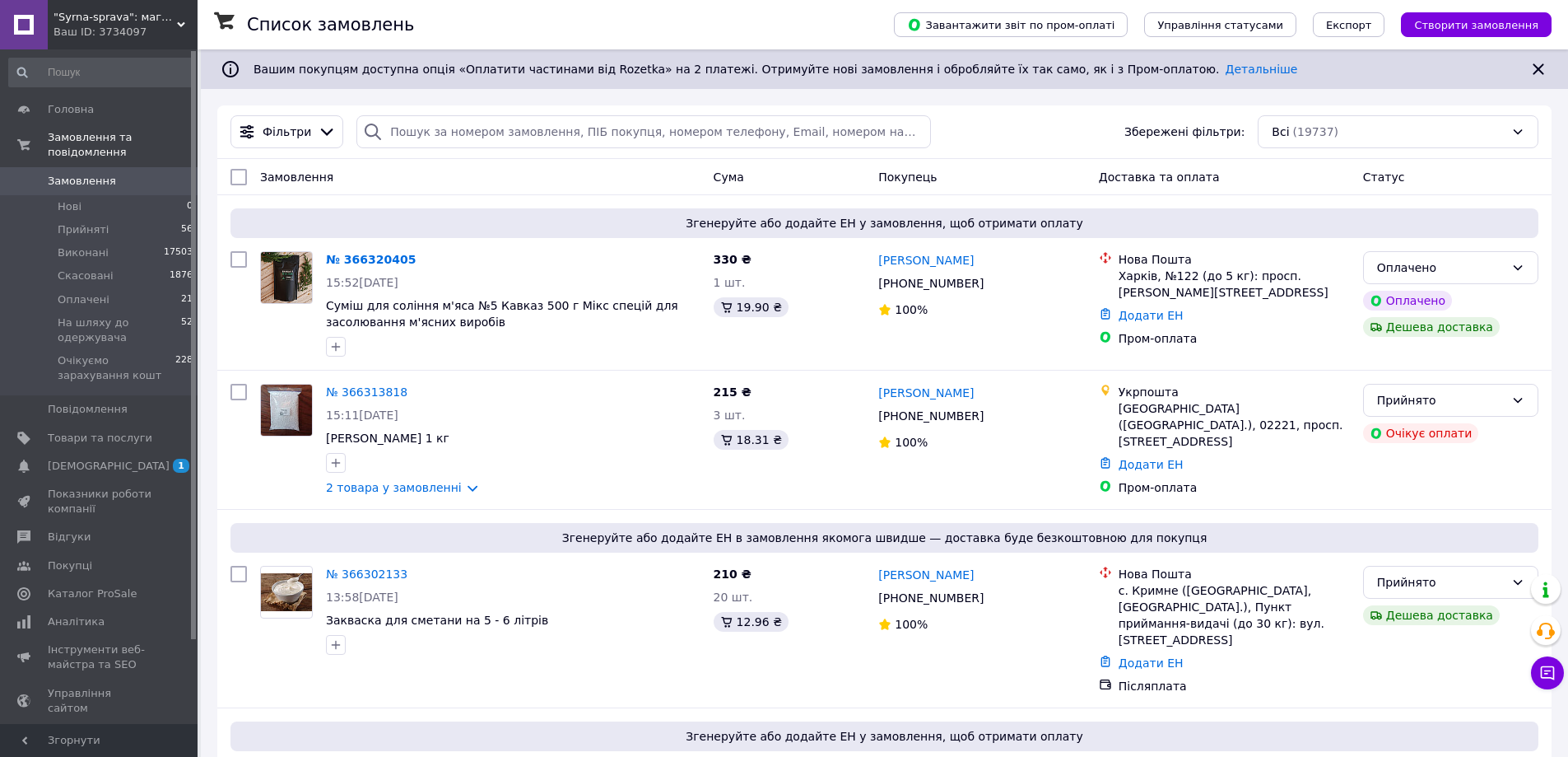
click at [149, 167] on link "Замовлення 0" at bounding box center [101, 181] width 202 height 28
